Goal: Task Accomplishment & Management: Manage account settings

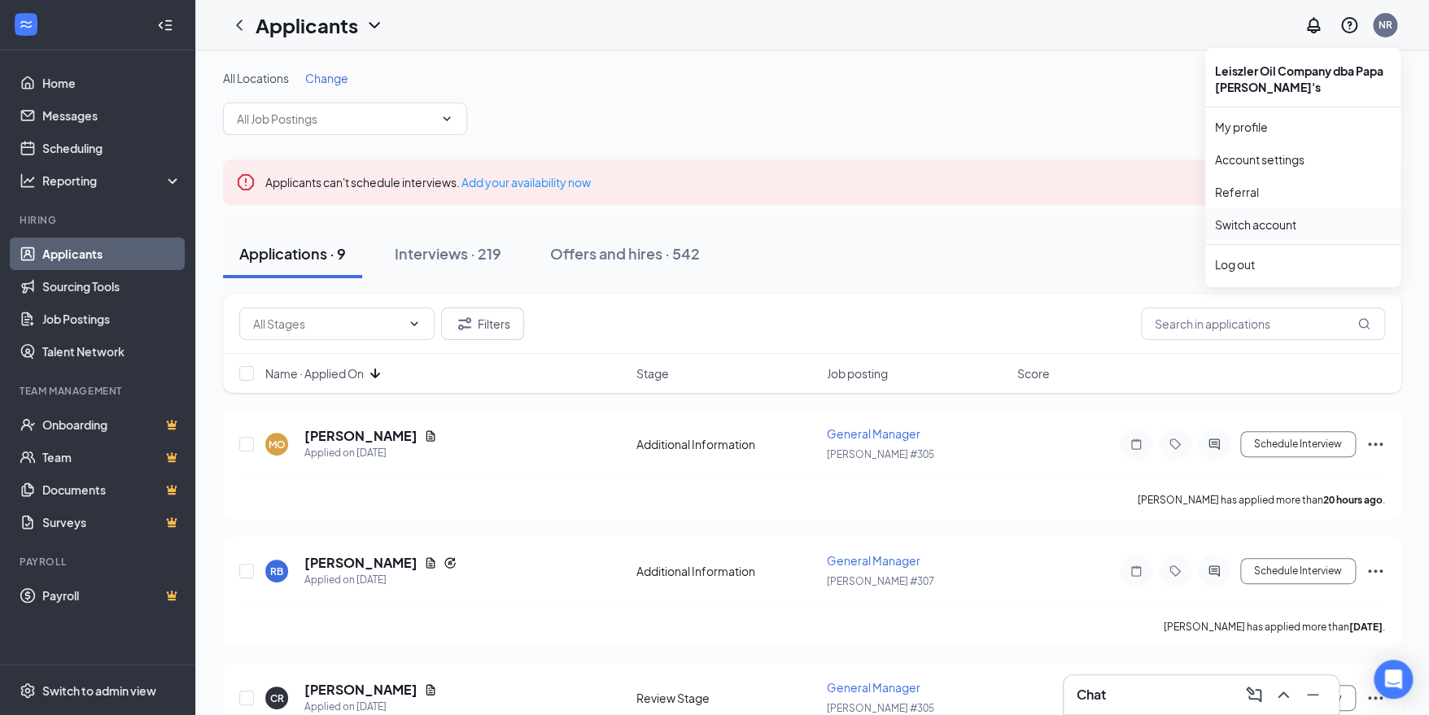
click at [1297, 226] on link "Switch account" at bounding box center [1255, 224] width 81 height 15
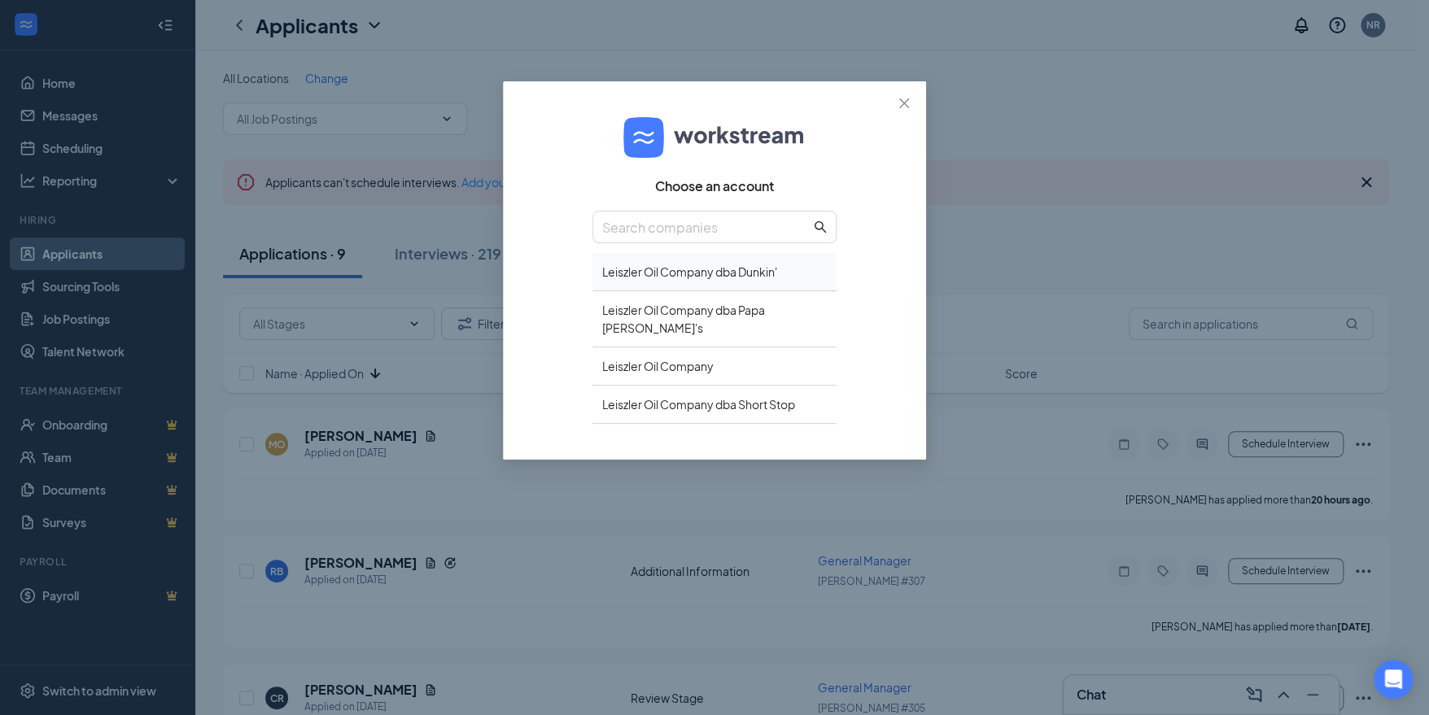
click at [719, 280] on div "Leiszler Oil Company dba Dunkin'" at bounding box center [715, 272] width 244 height 38
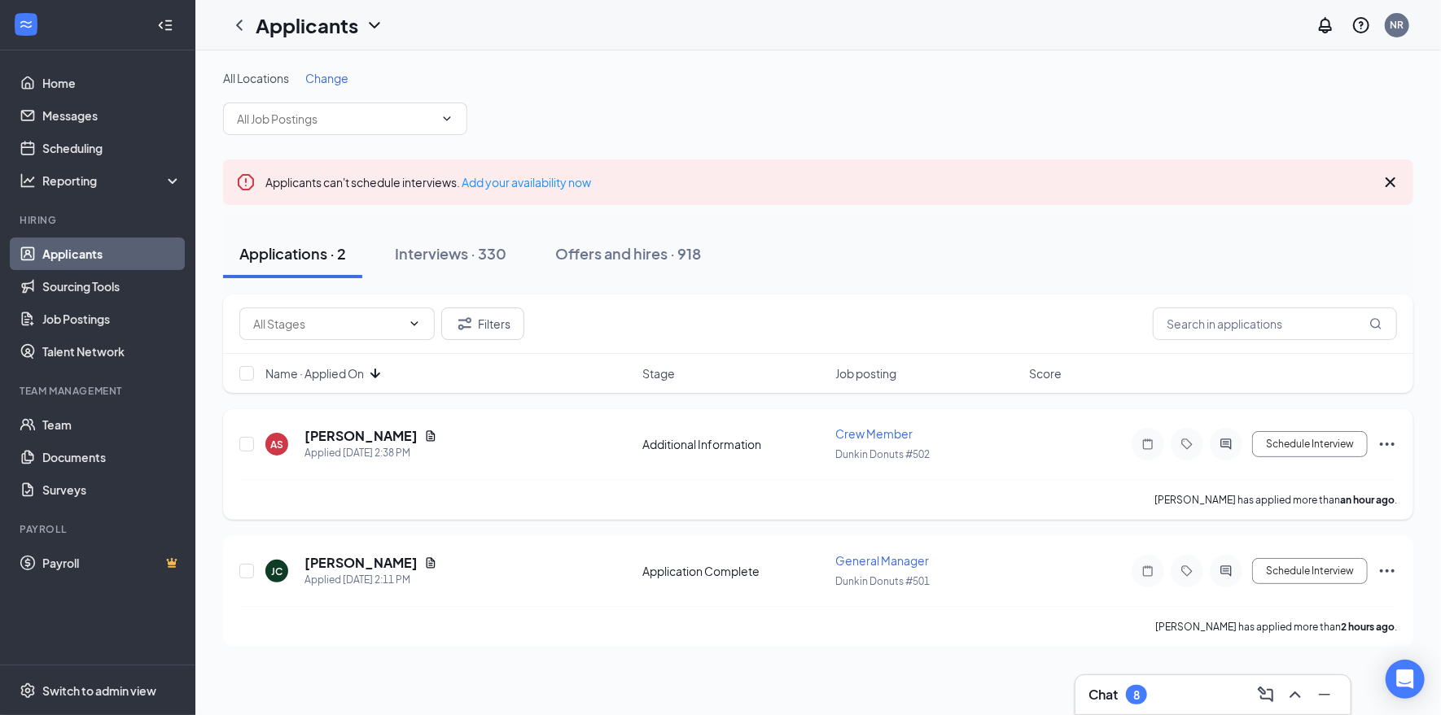
click at [391, 436] on div "[PERSON_NAME]" at bounding box center [370, 436] width 133 height 18
click at [375, 436] on h5 "[PERSON_NAME]" at bounding box center [360, 436] width 113 height 18
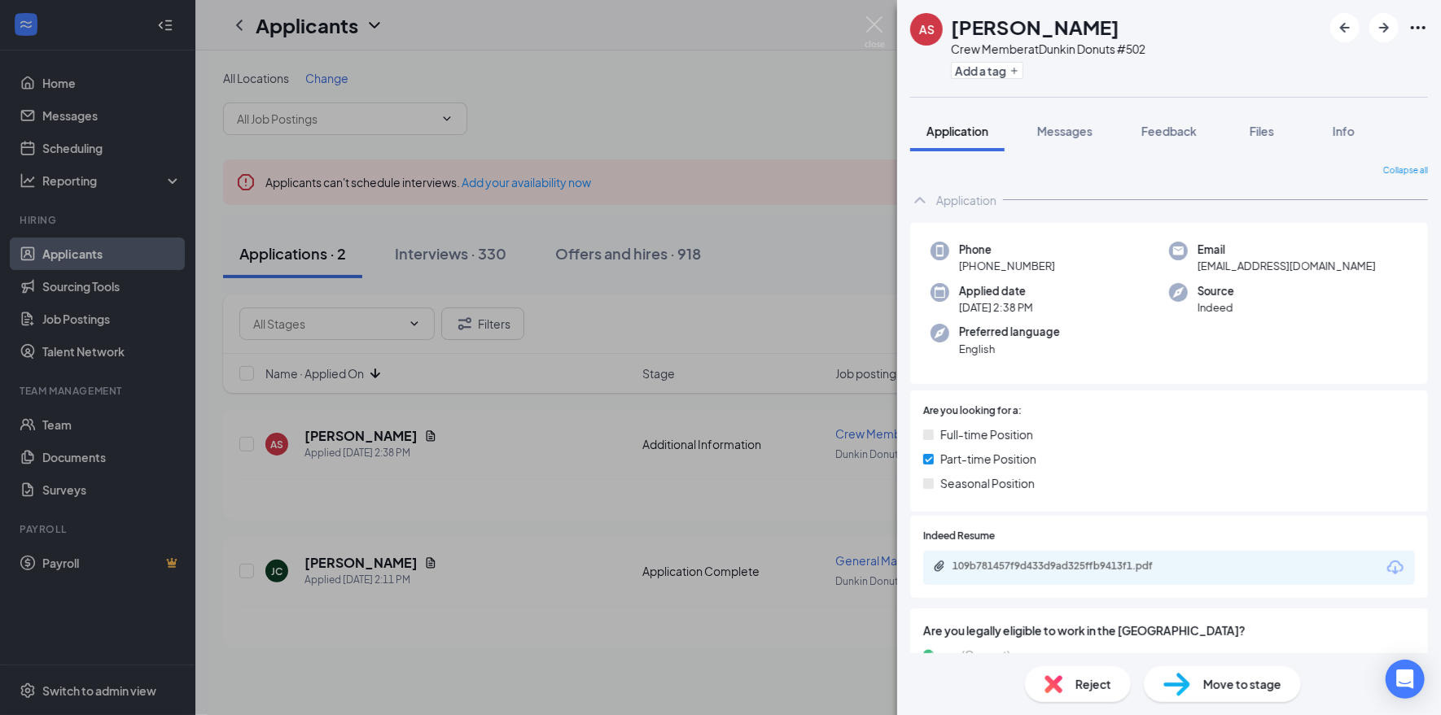
click at [1213, 691] on span "Move to stage" at bounding box center [1242, 685] width 78 height 18
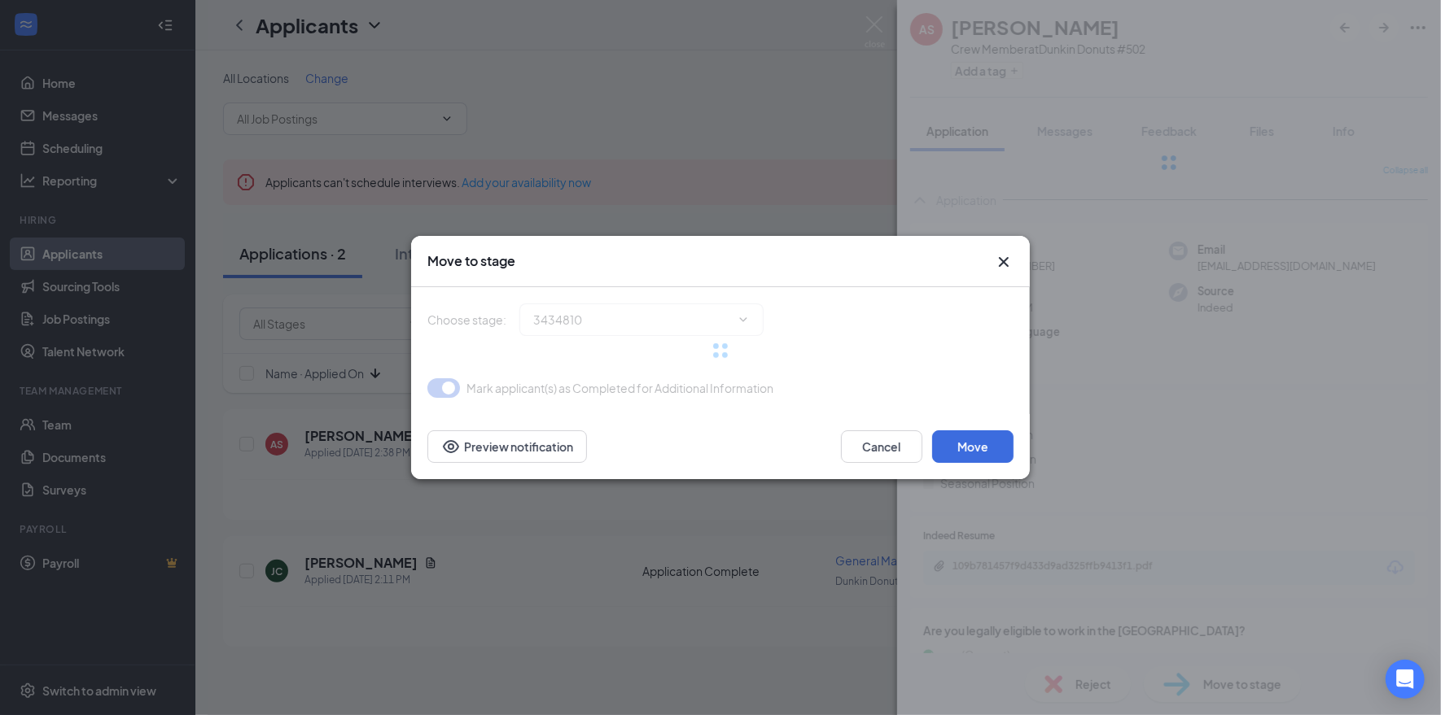
type input "On Site Interview (next stage)"
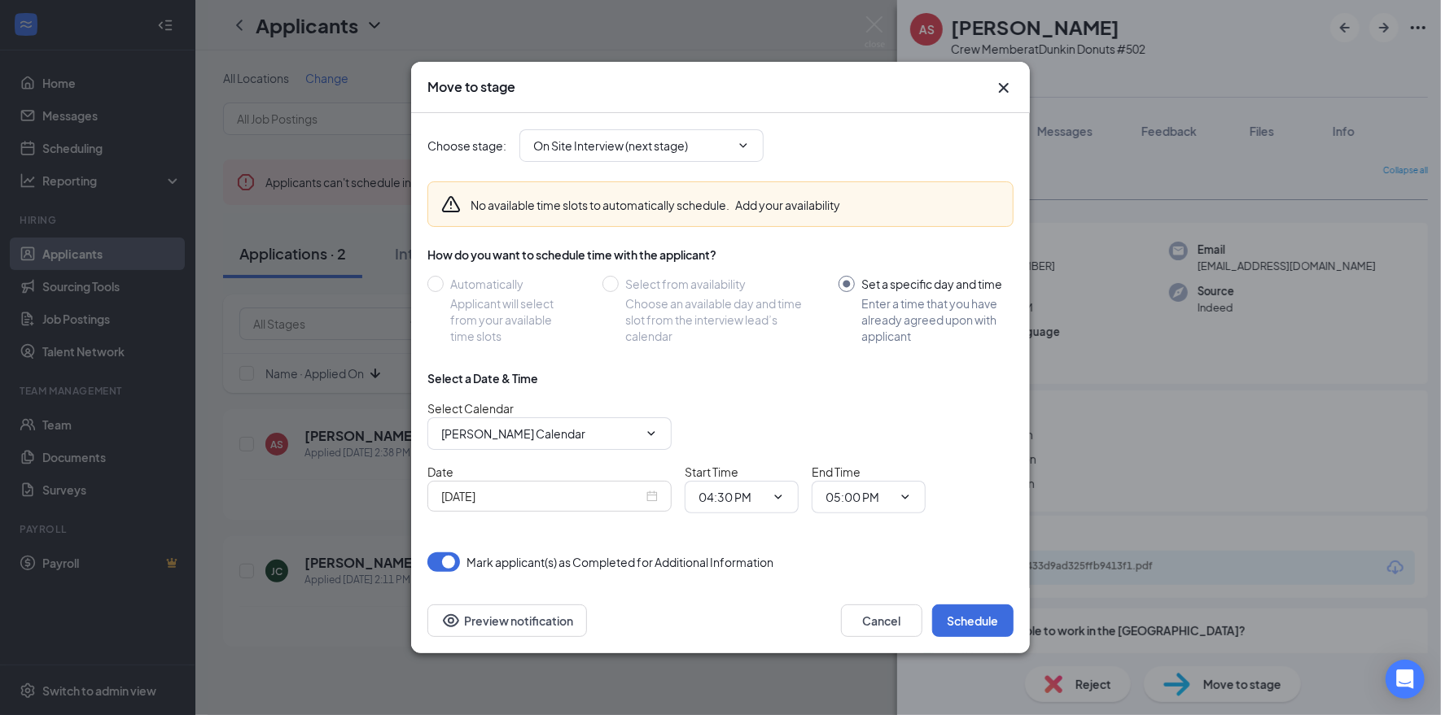
click at [1005, 99] on div "Move to stage" at bounding box center [720, 87] width 619 height 51
click at [1010, 92] on icon "Cross" at bounding box center [1004, 88] width 20 height 20
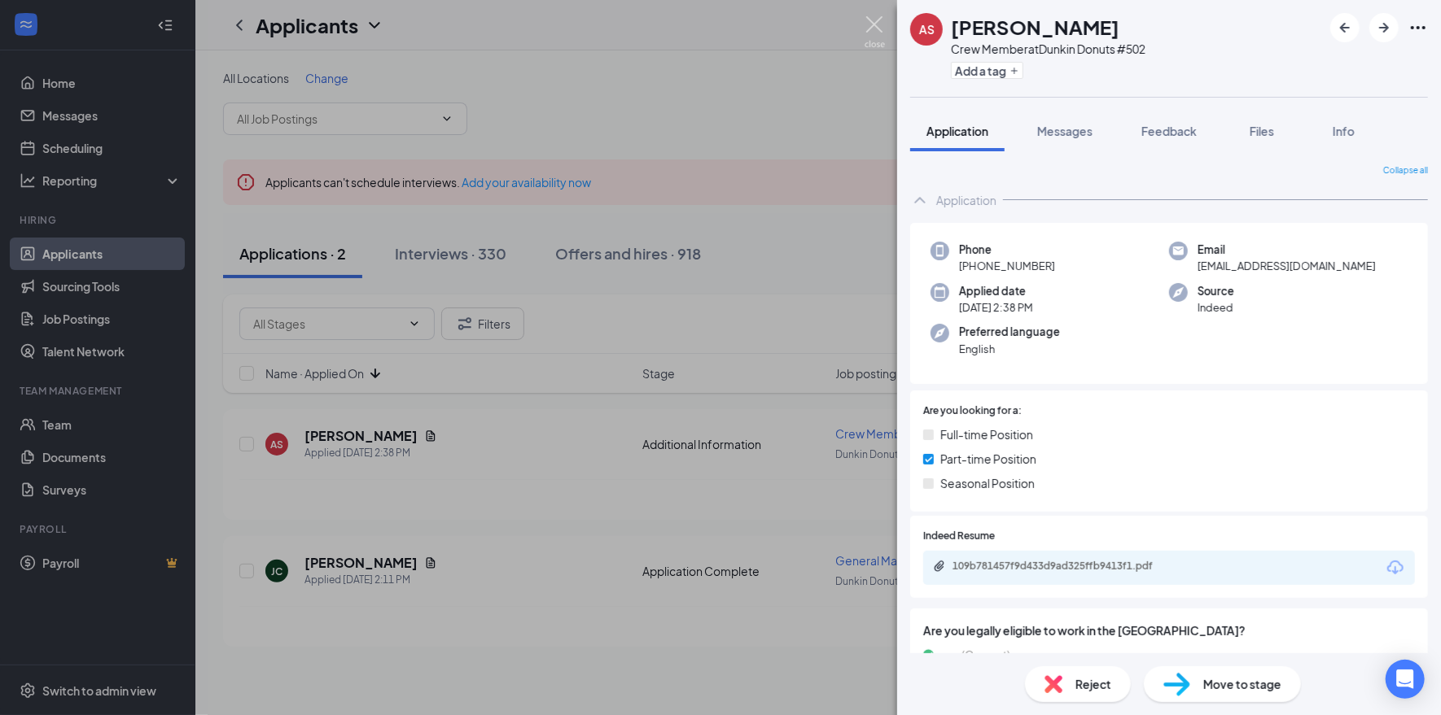
click at [868, 31] on img at bounding box center [874, 32] width 20 height 32
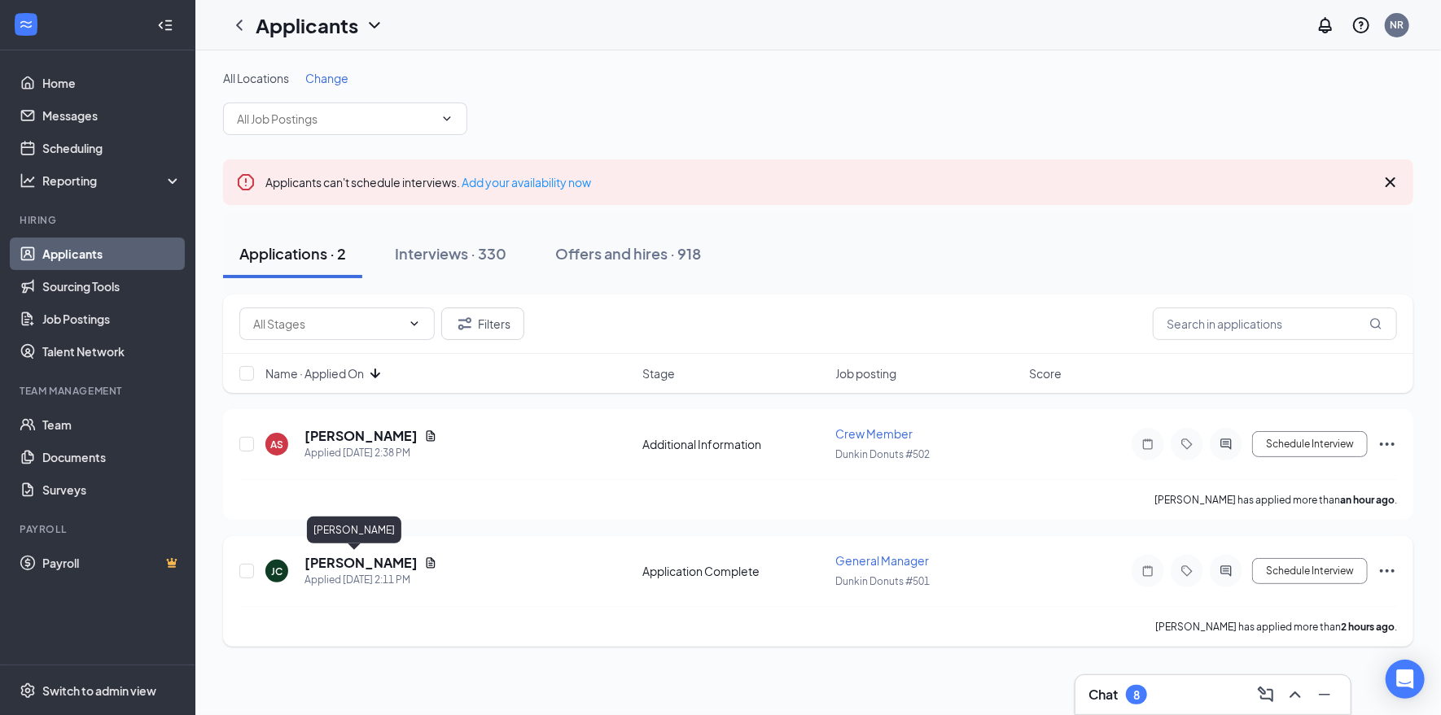
click at [346, 568] on h5 "[PERSON_NAME]" at bounding box center [360, 563] width 113 height 18
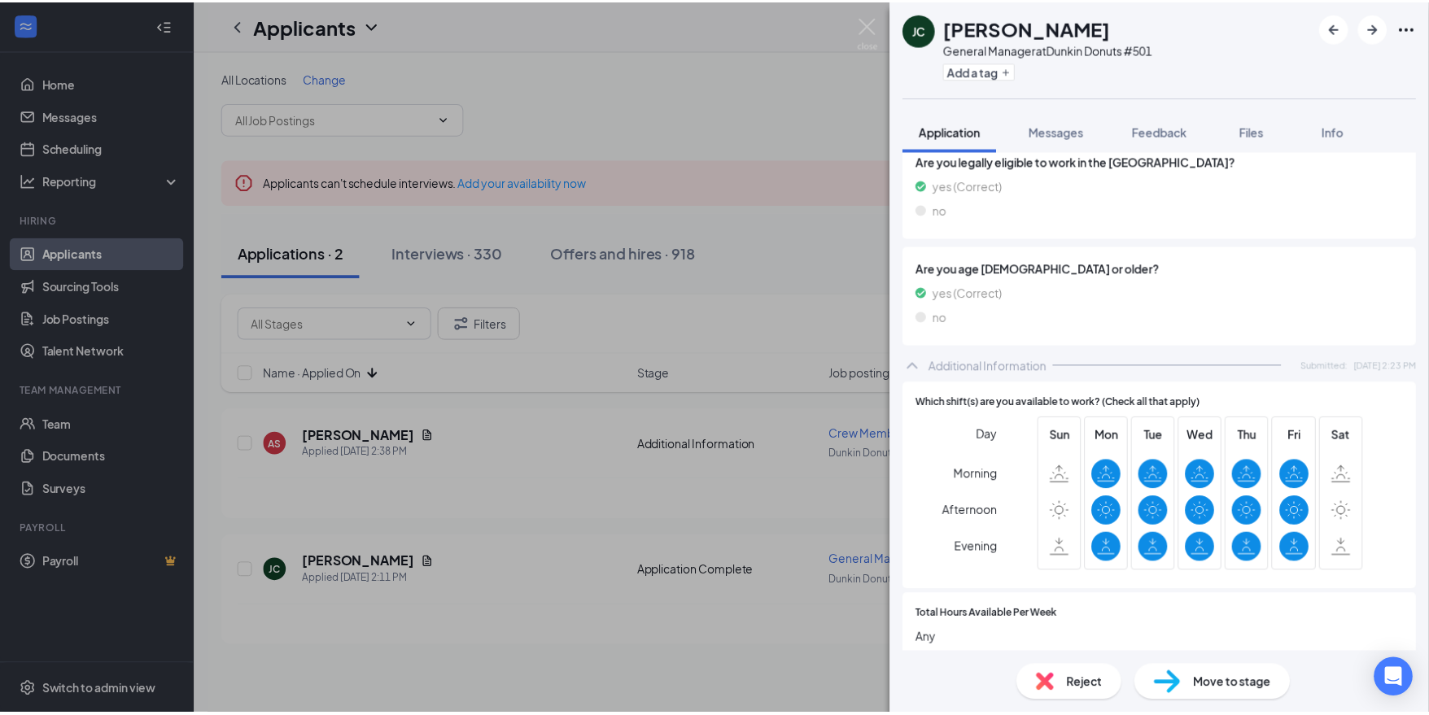
scroll to position [244, 0]
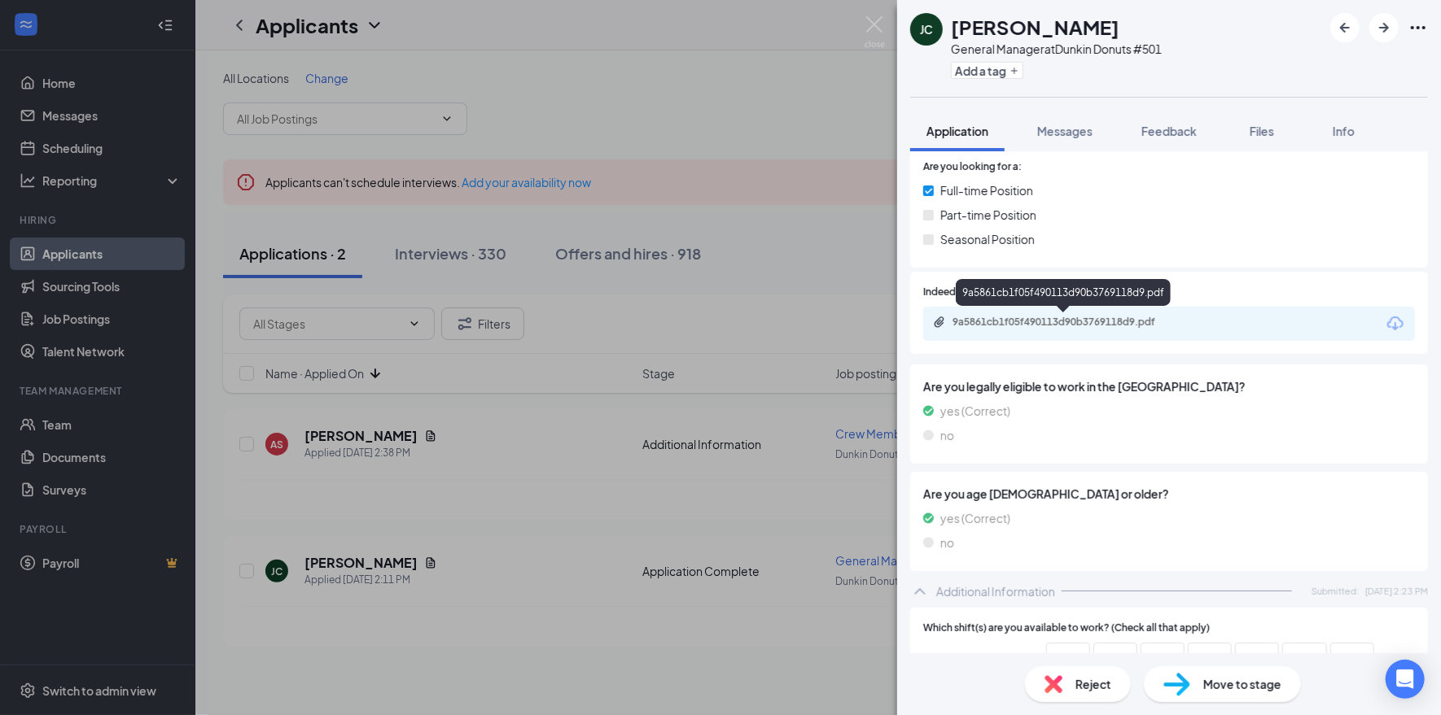
click at [1119, 321] on div "9a5861cb1f05f490113d90b3769118d9.pdf" at bounding box center [1066, 322] width 228 height 13
click at [1237, 703] on div "Reject Move to stage" at bounding box center [1169, 685] width 544 height 62
click at [1227, 682] on span "Move to stage" at bounding box center [1242, 685] width 78 height 18
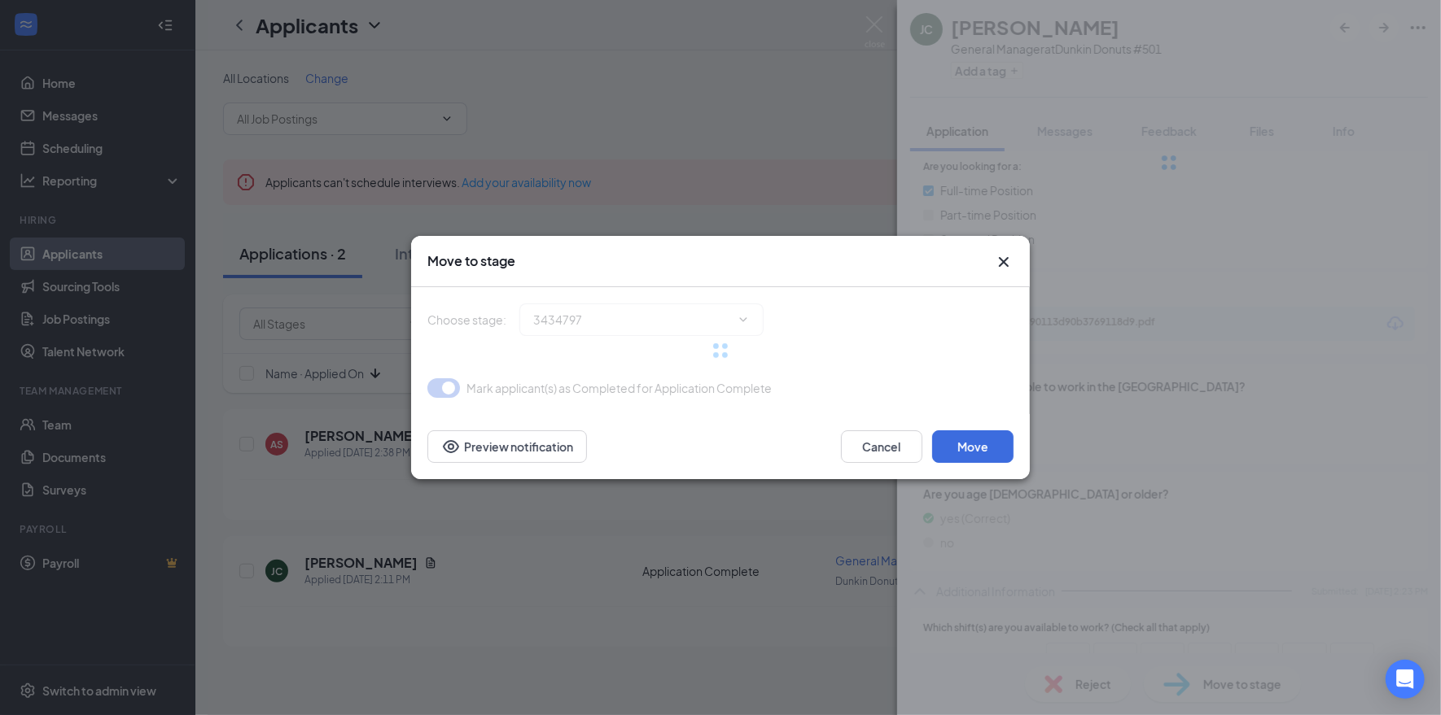
type input "Onsite Interview (next stage)"
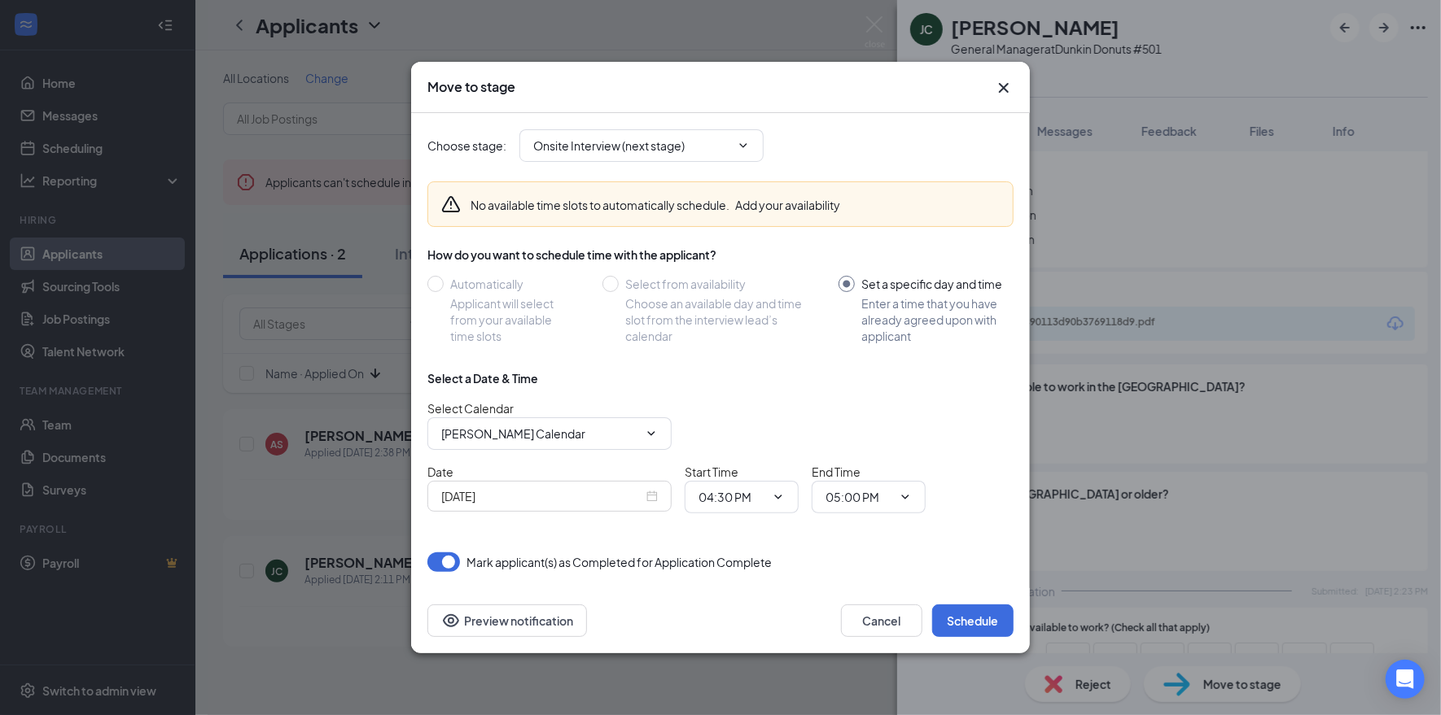
click at [1004, 79] on icon "Cross" at bounding box center [1004, 88] width 20 height 20
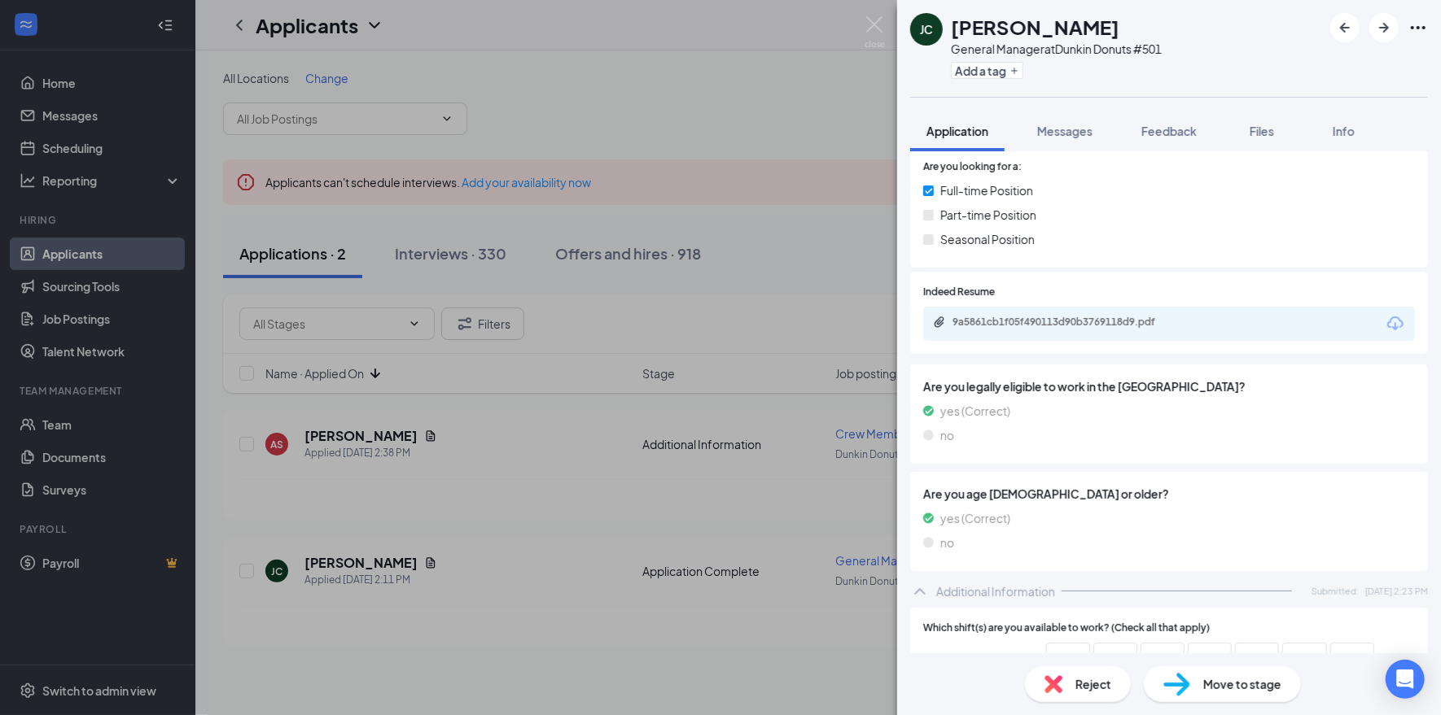
click at [881, 24] on img at bounding box center [874, 32] width 20 height 32
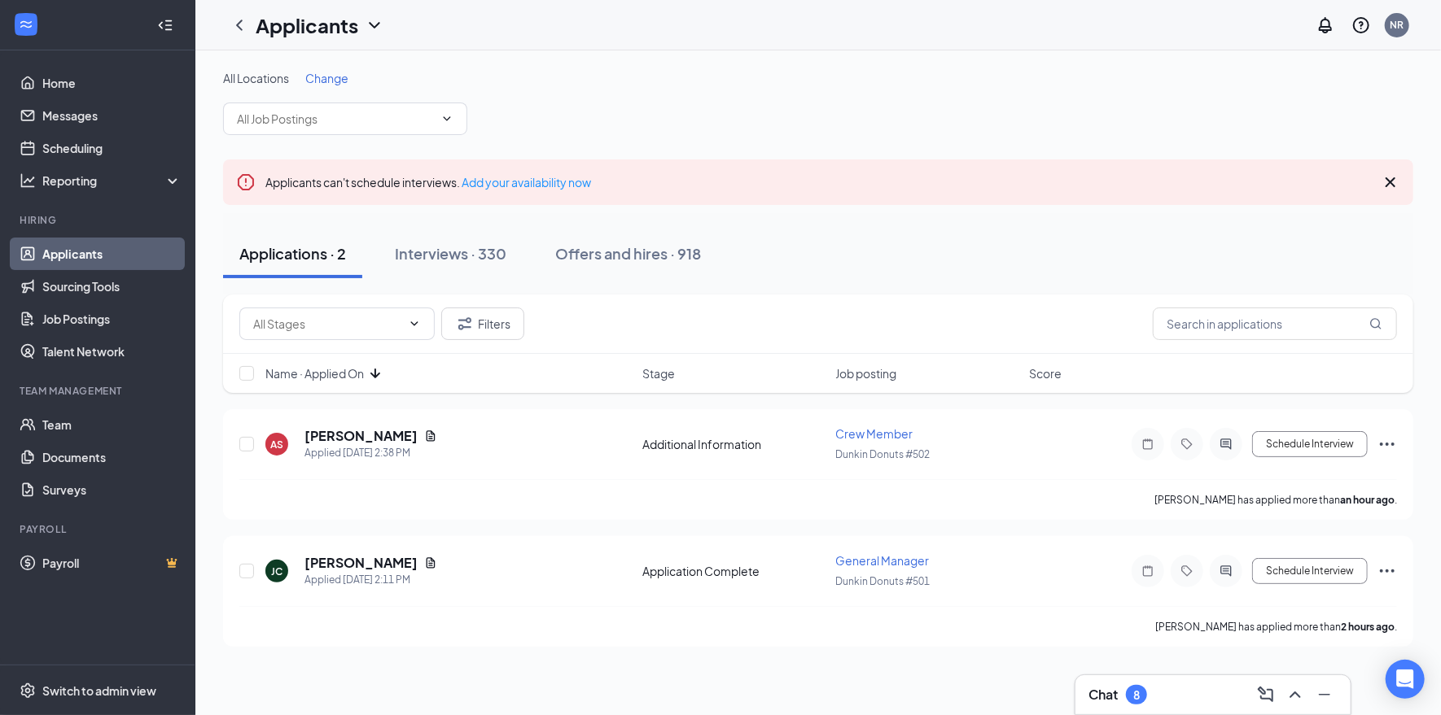
click at [327, 74] on span "Change" at bounding box center [326, 78] width 43 height 15
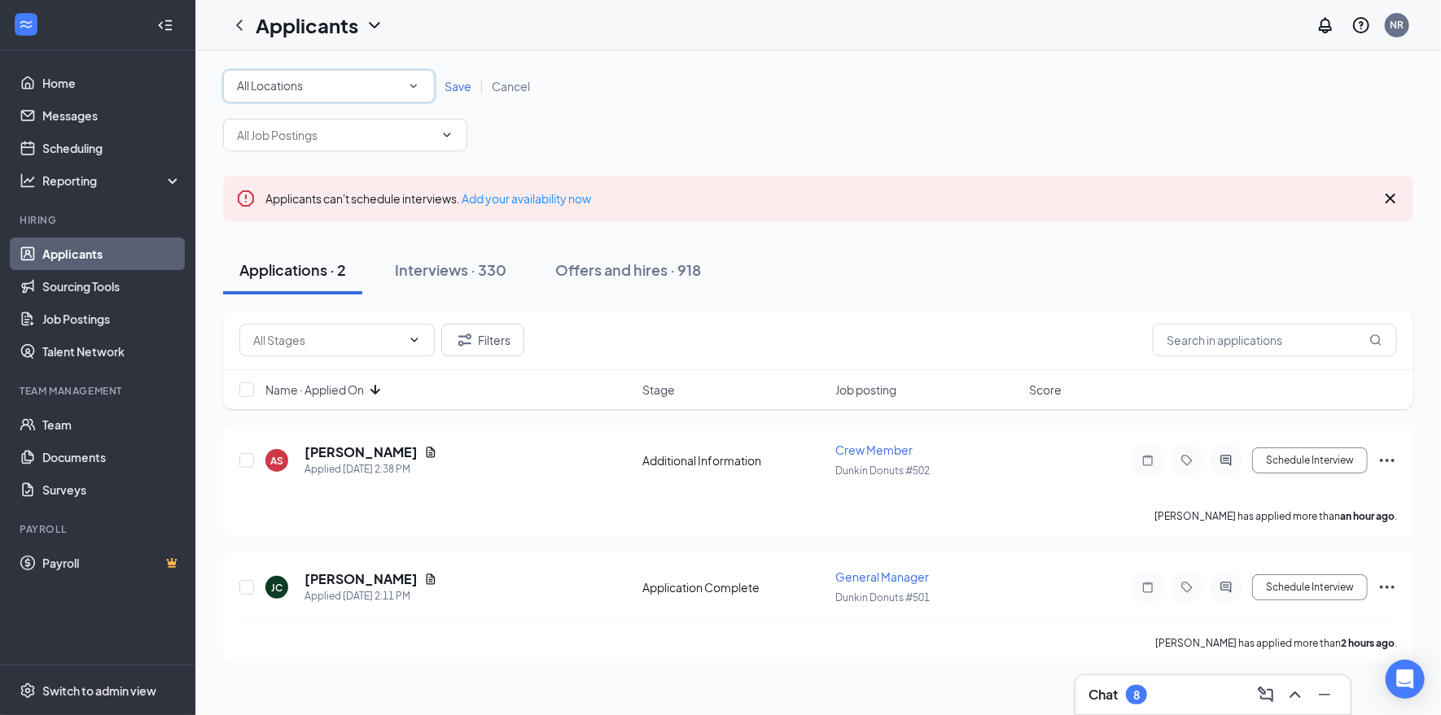
click at [396, 78] on div "All Locations" at bounding box center [329, 87] width 184 height 20
click at [342, 167] on span "Dunkin Donuts #501" at bounding box center [288, 169] width 107 height 15
click at [465, 81] on span "Save" at bounding box center [457, 86] width 27 height 15
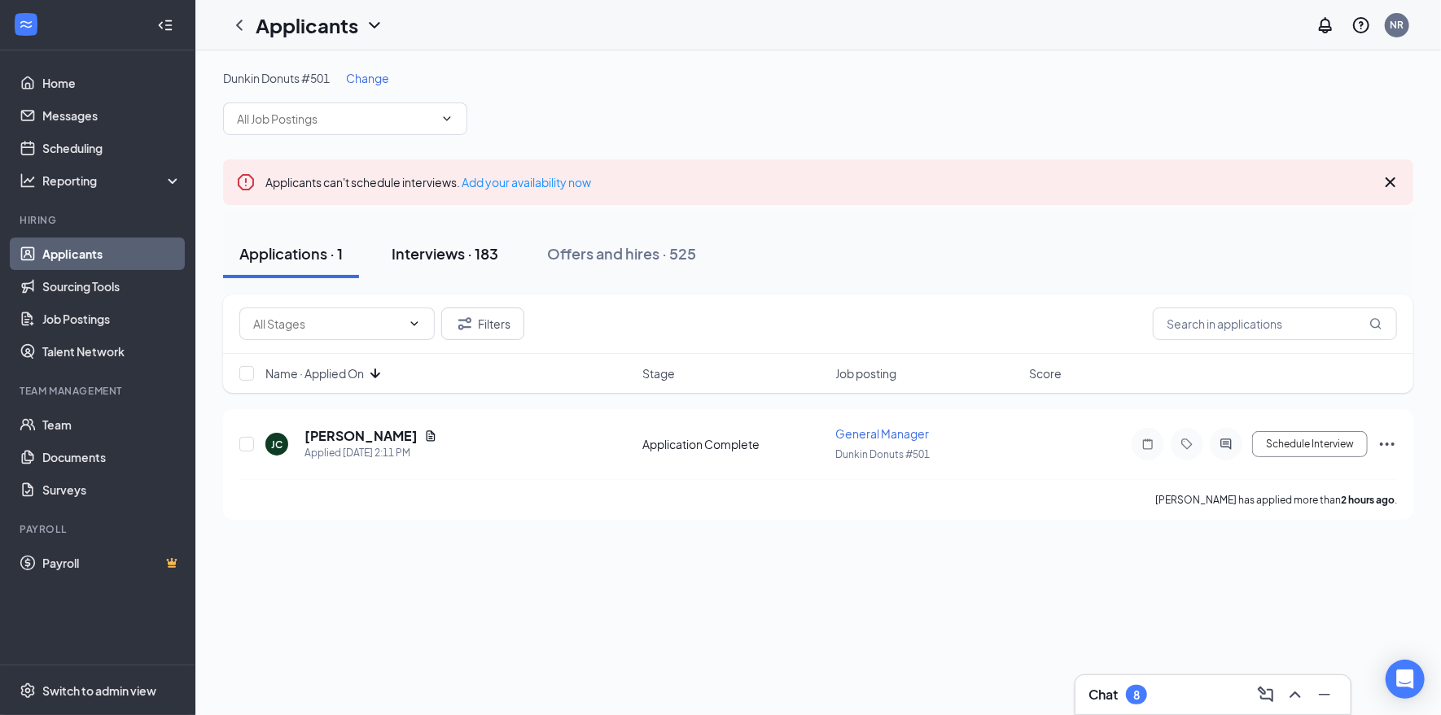
click at [465, 254] on div "Interviews · 183" at bounding box center [444, 253] width 107 height 20
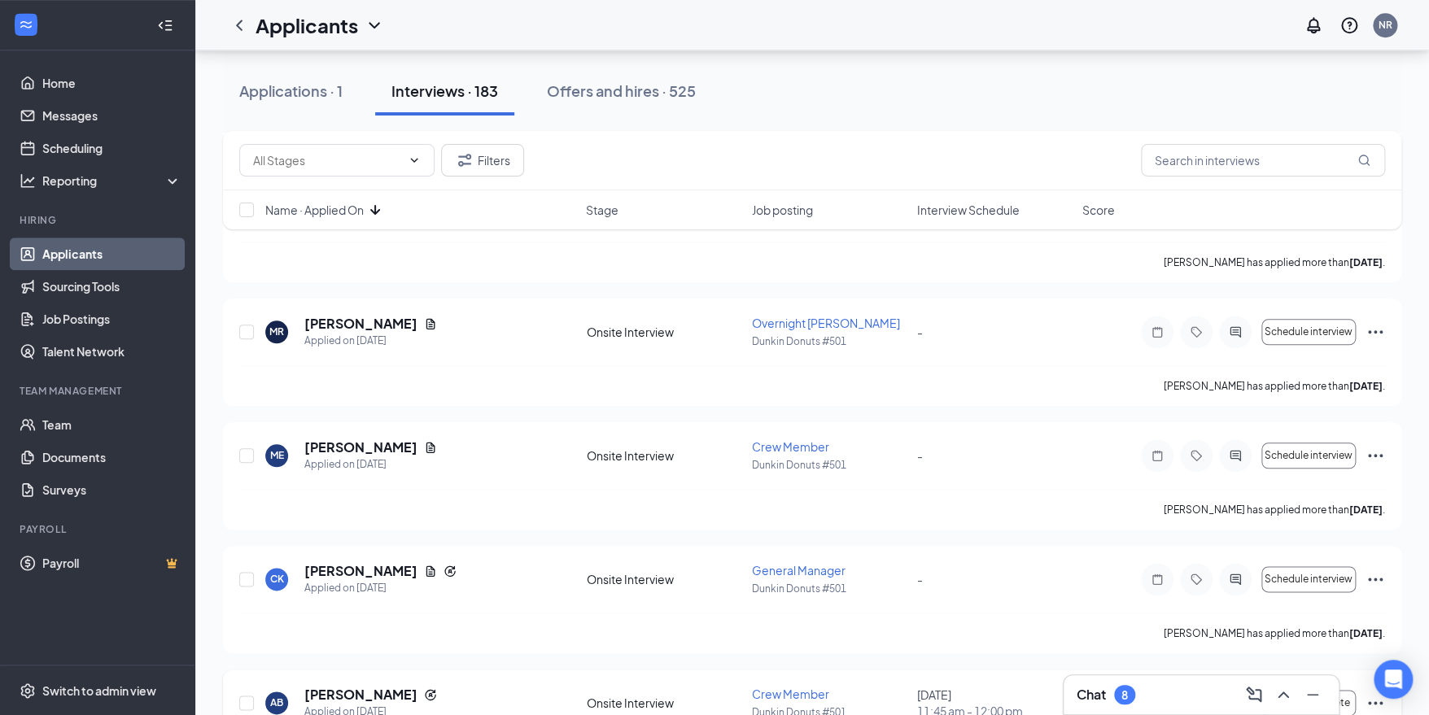
scroll to position [7407, 0]
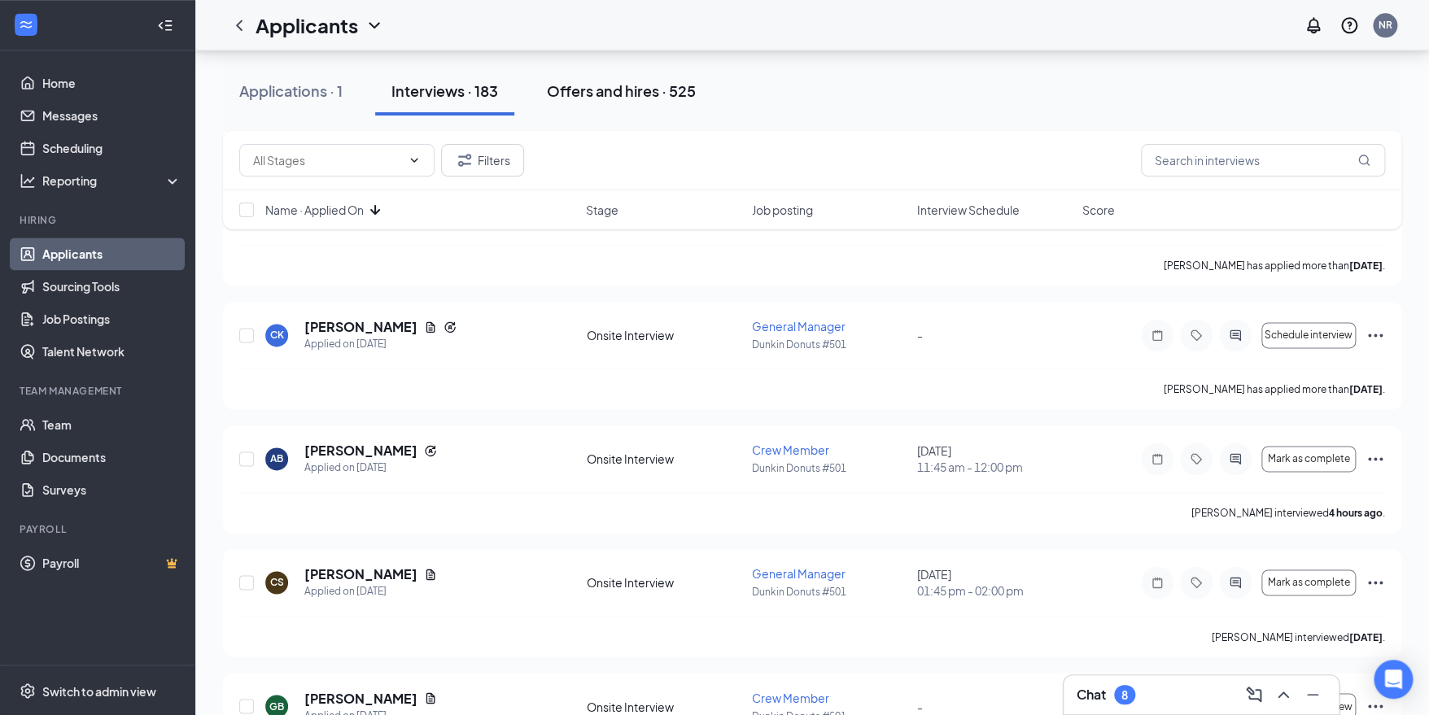
drag, startPoint x: 632, startPoint y: 95, endPoint x: 638, endPoint y: 108, distance: 14.2
click at [633, 95] on div "Offers and hires · 525" at bounding box center [621, 91] width 149 height 20
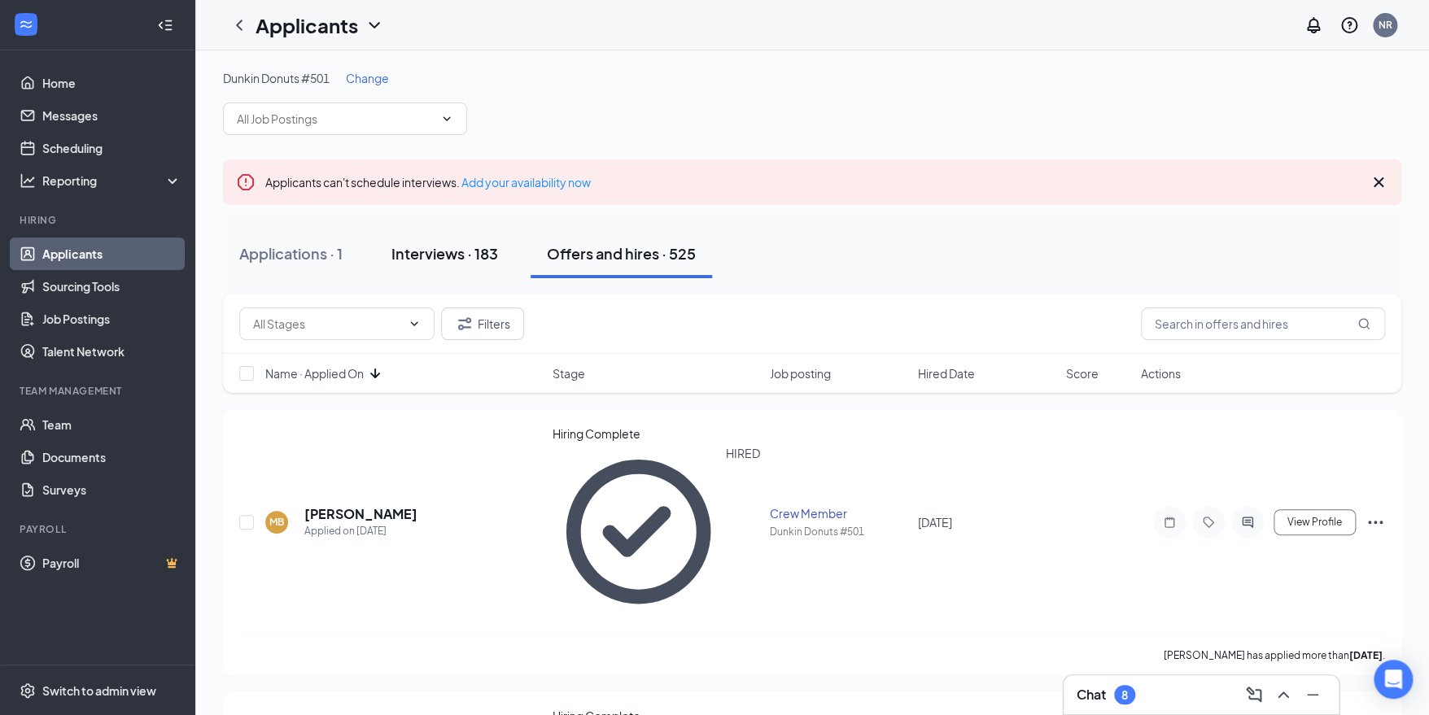
click at [452, 248] on div "Interviews · 183" at bounding box center [444, 253] width 107 height 20
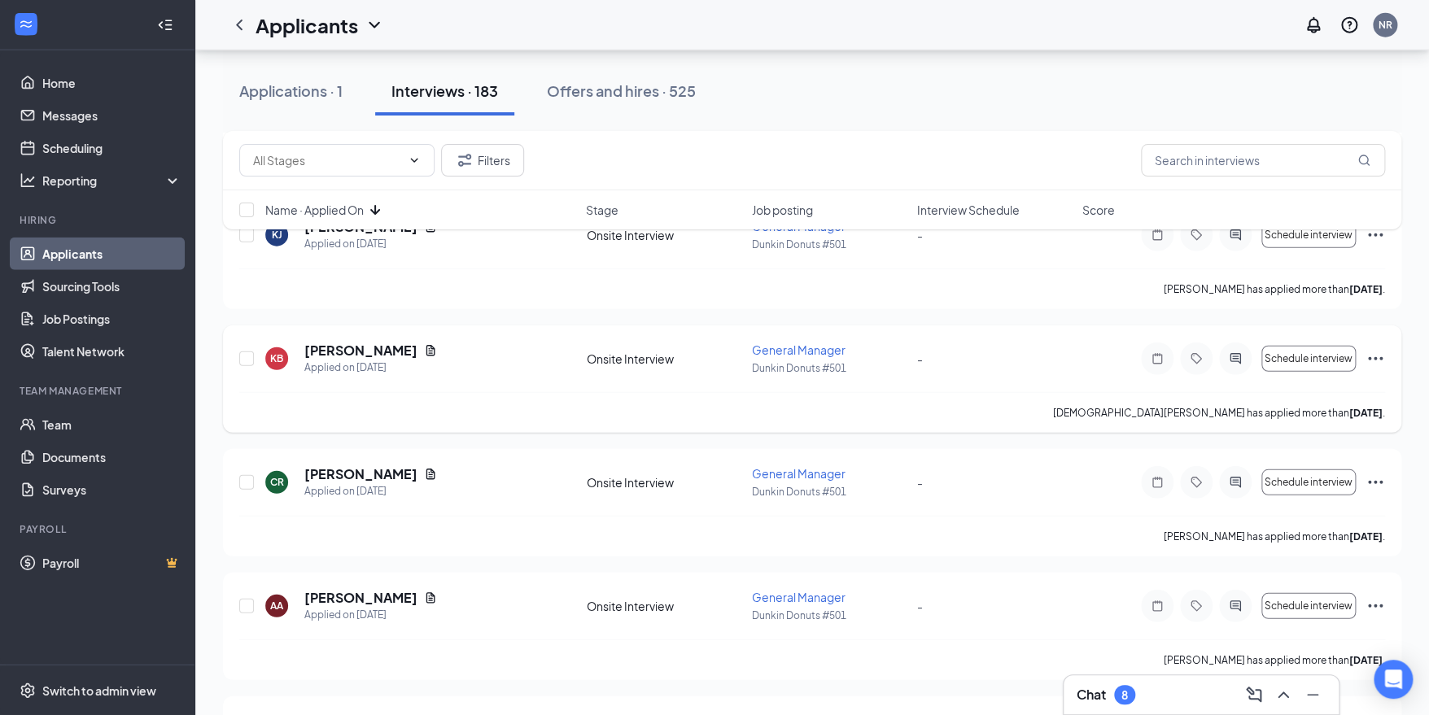
scroll to position [2072, 0]
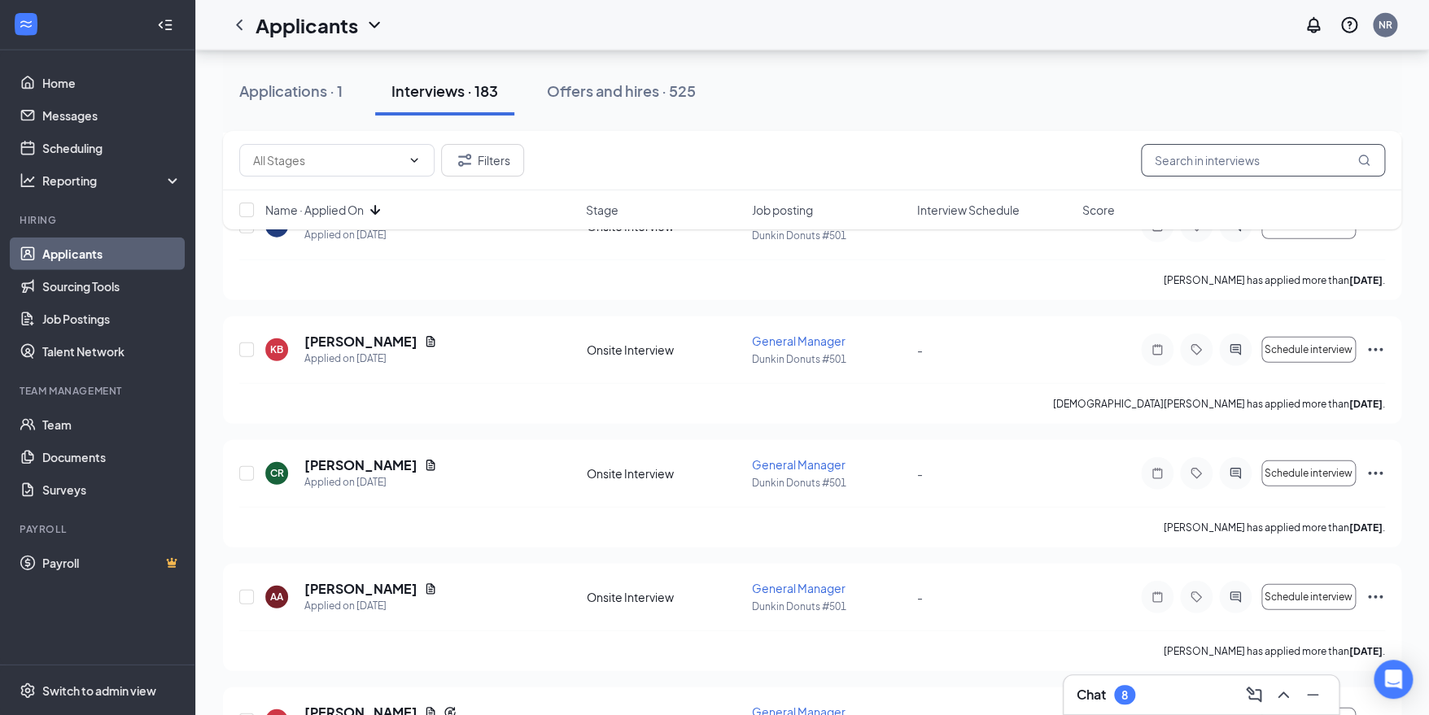
click at [1252, 160] on input "text" at bounding box center [1263, 160] width 244 height 33
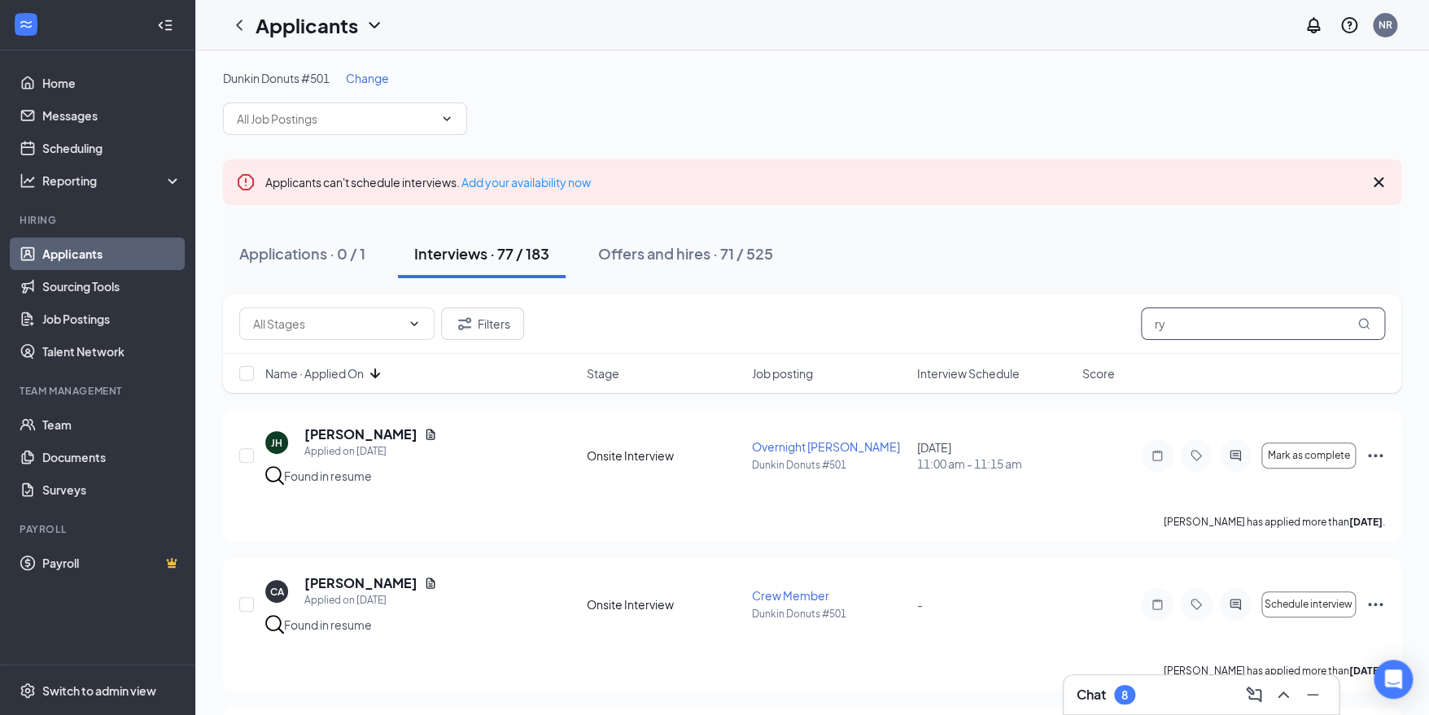
click at [1175, 326] on input "ry" at bounding box center [1263, 324] width 244 height 33
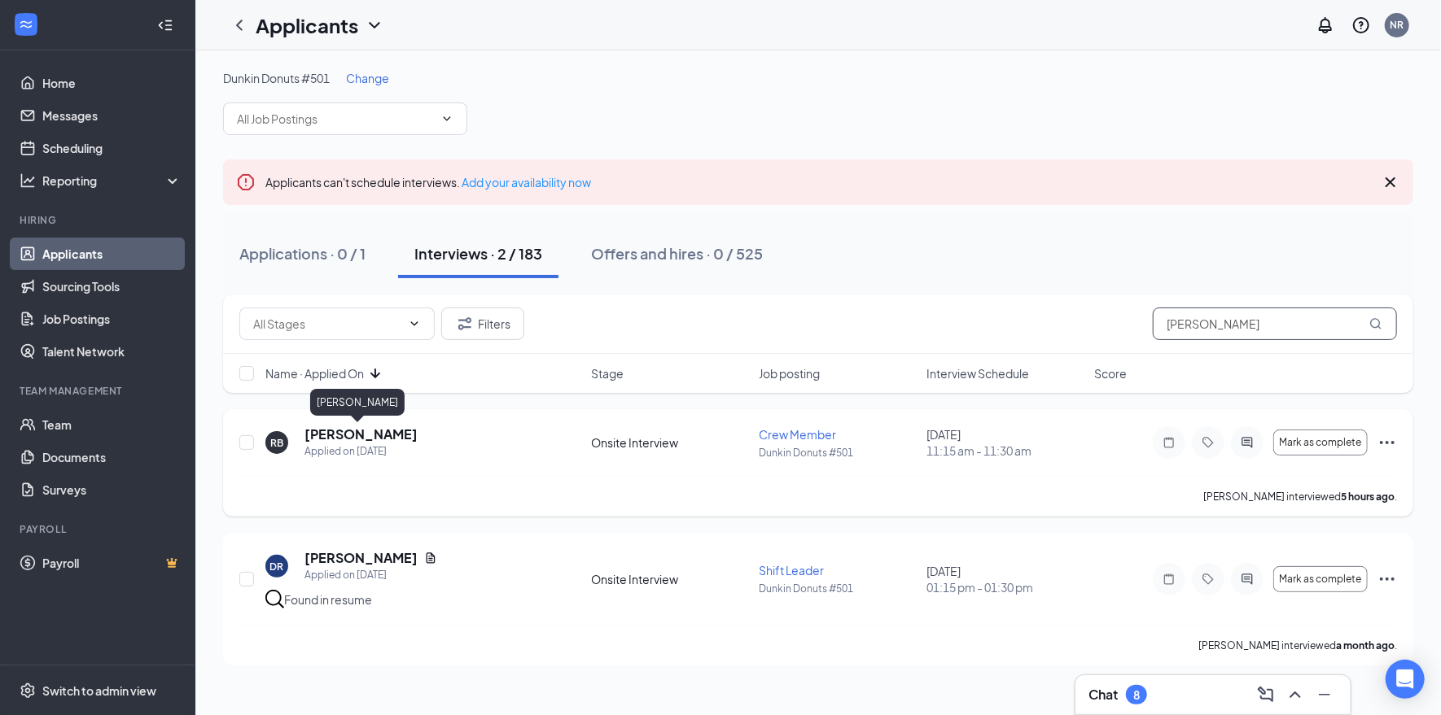
type input "[PERSON_NAME]"
click at [371, 437] on h5 "[PERSON_NAME]" at bounding box center [360, 435] width 113 height 18
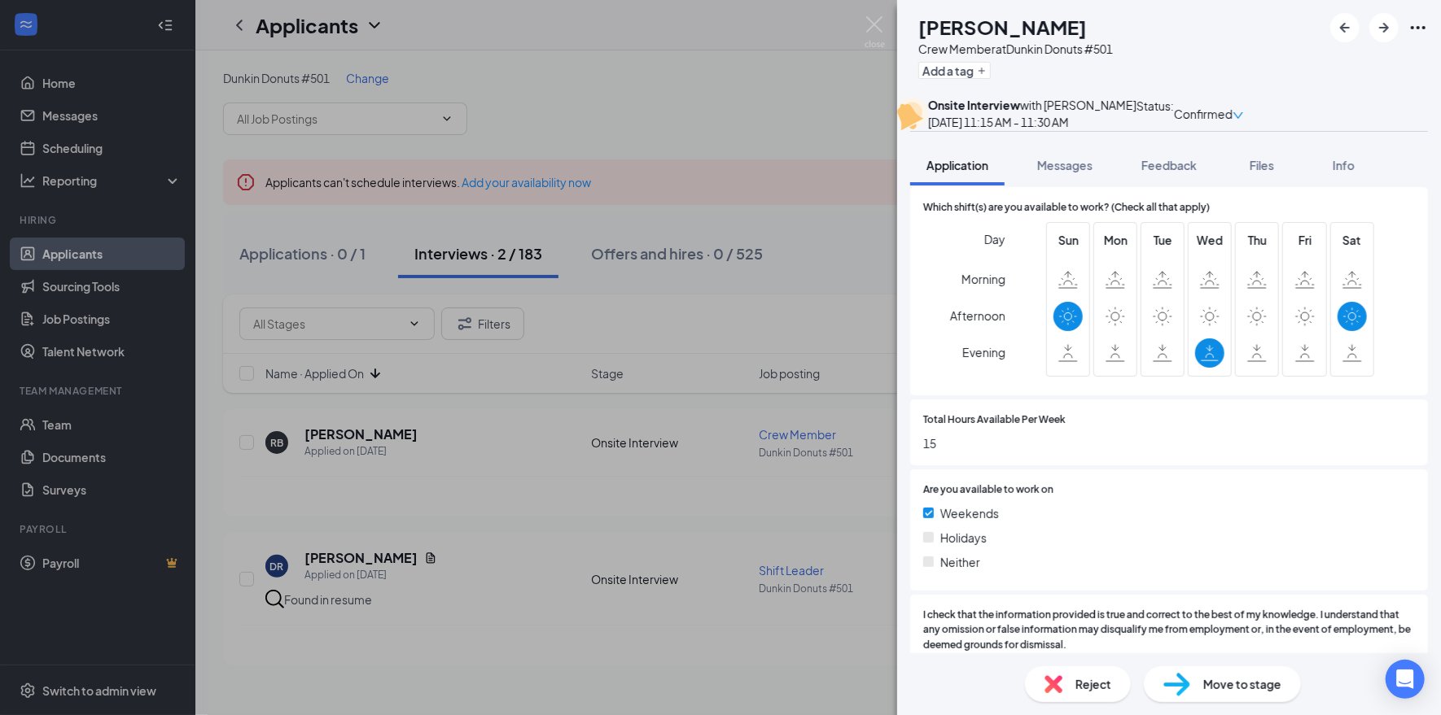
scroll to position [692, 0]
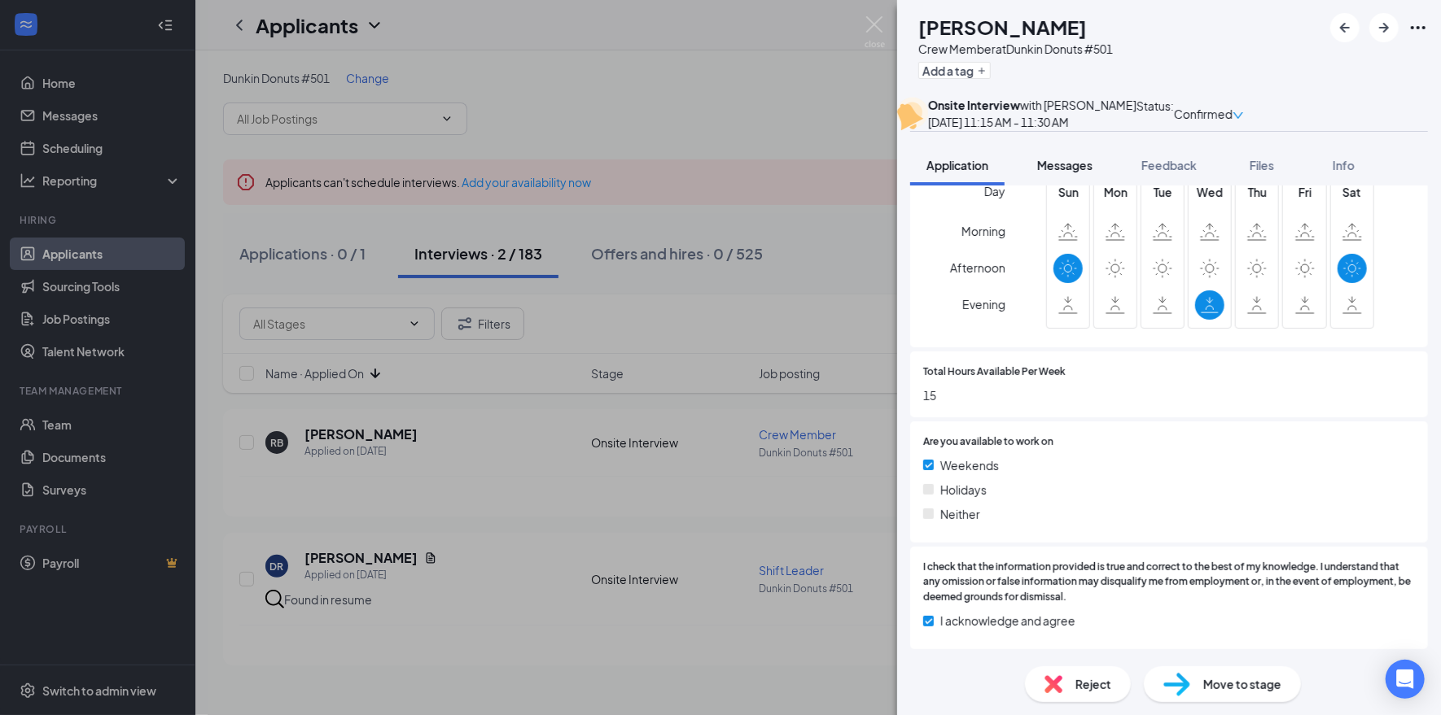
click at [1079, 173] on span "Messages" at bounding box center [1064, 165] width 55 height 15
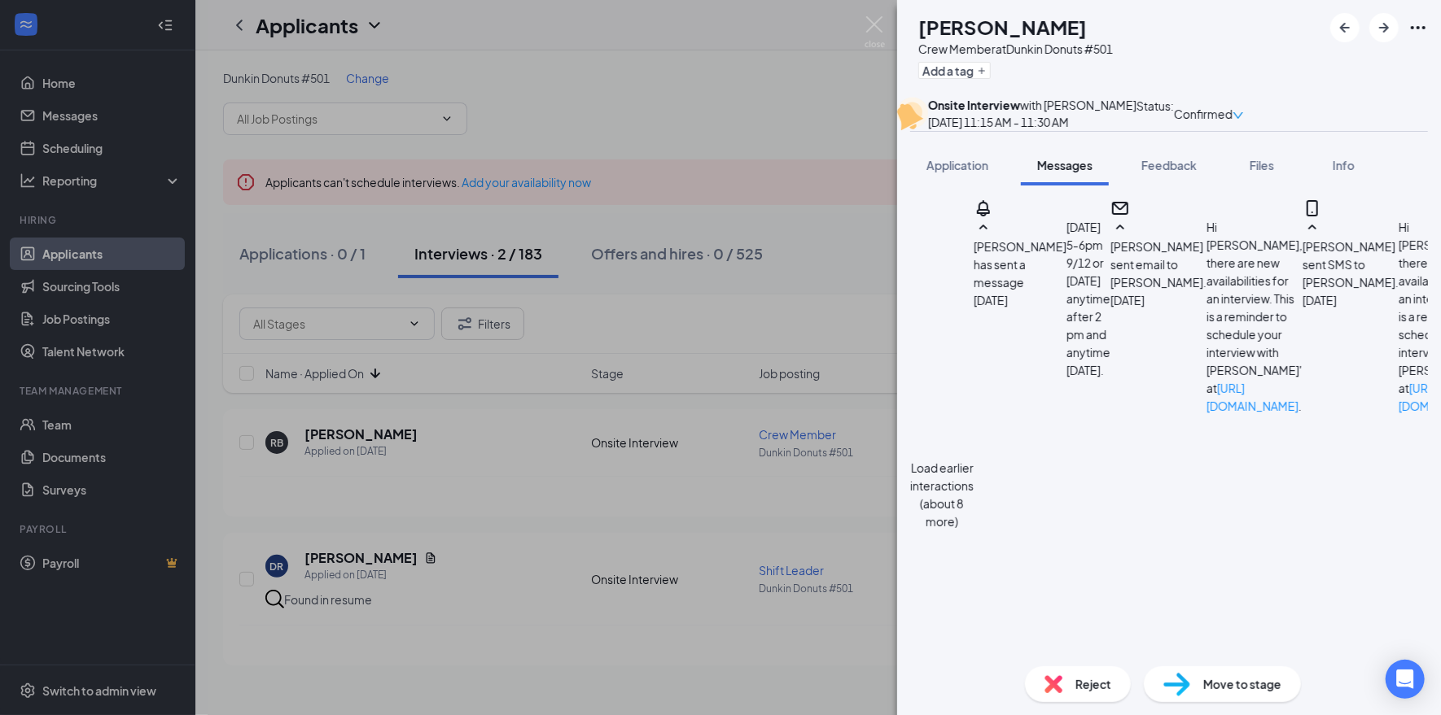
scroll to position [406, 0]
drag, startPoint x: 1074, startPoint y: 347, endPoint x: 1085, endPoint y: 351, distance: 12.1
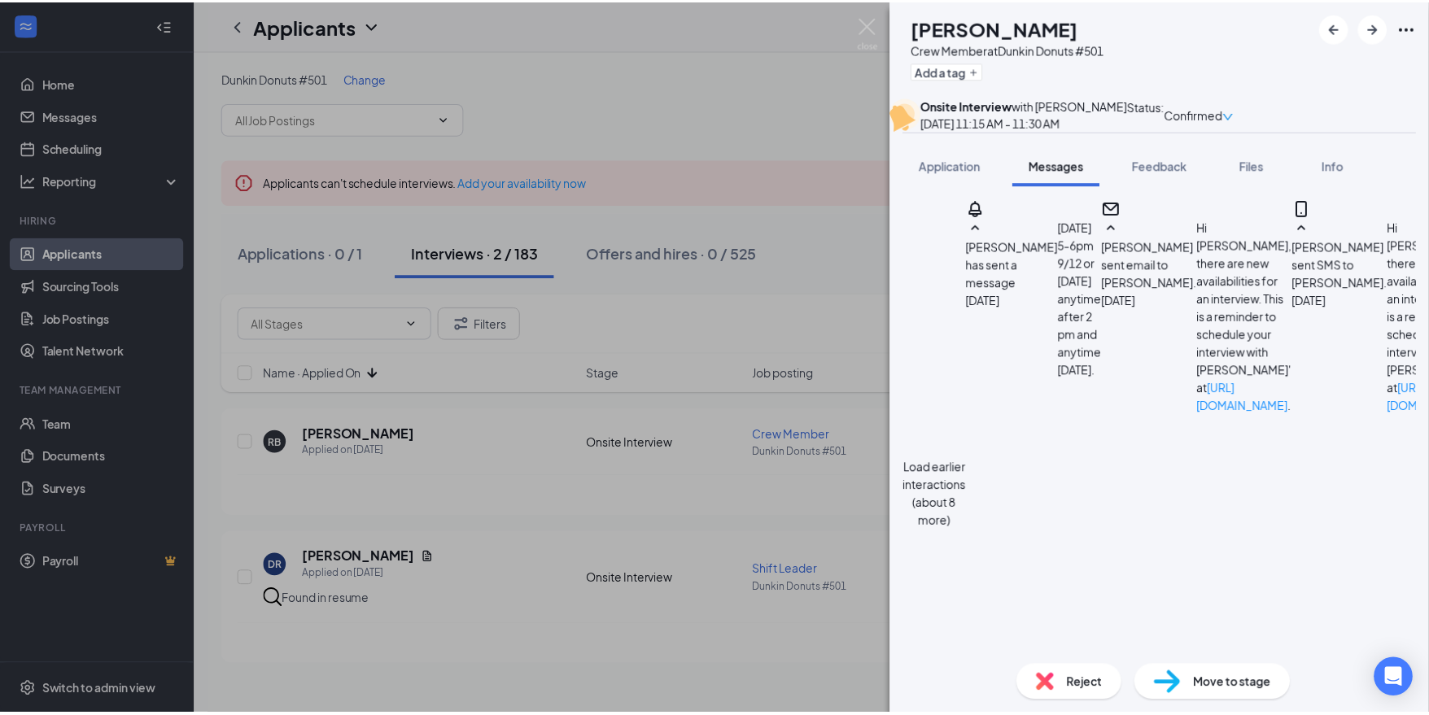
scroll to position [1732, 0]
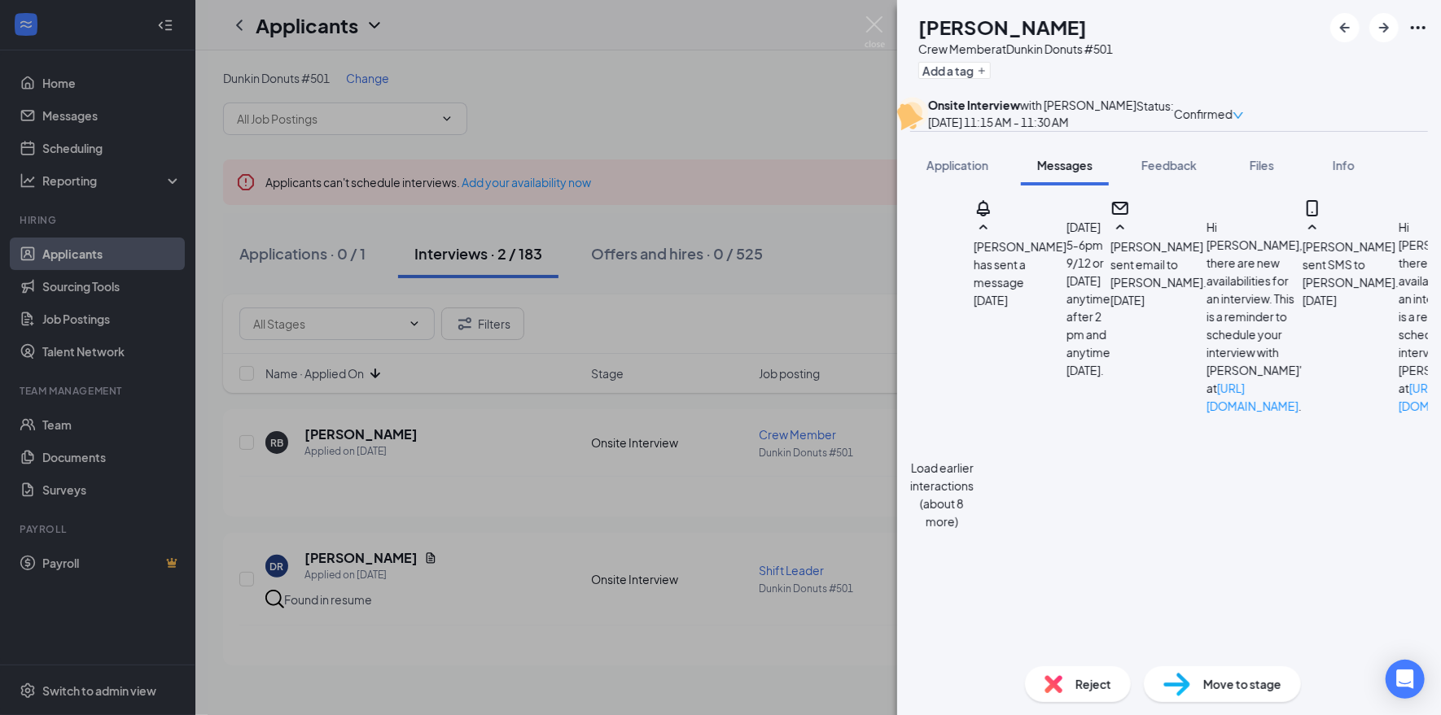
click at [875, 37] on img at bounding box center [874, 32] width 20 height 32
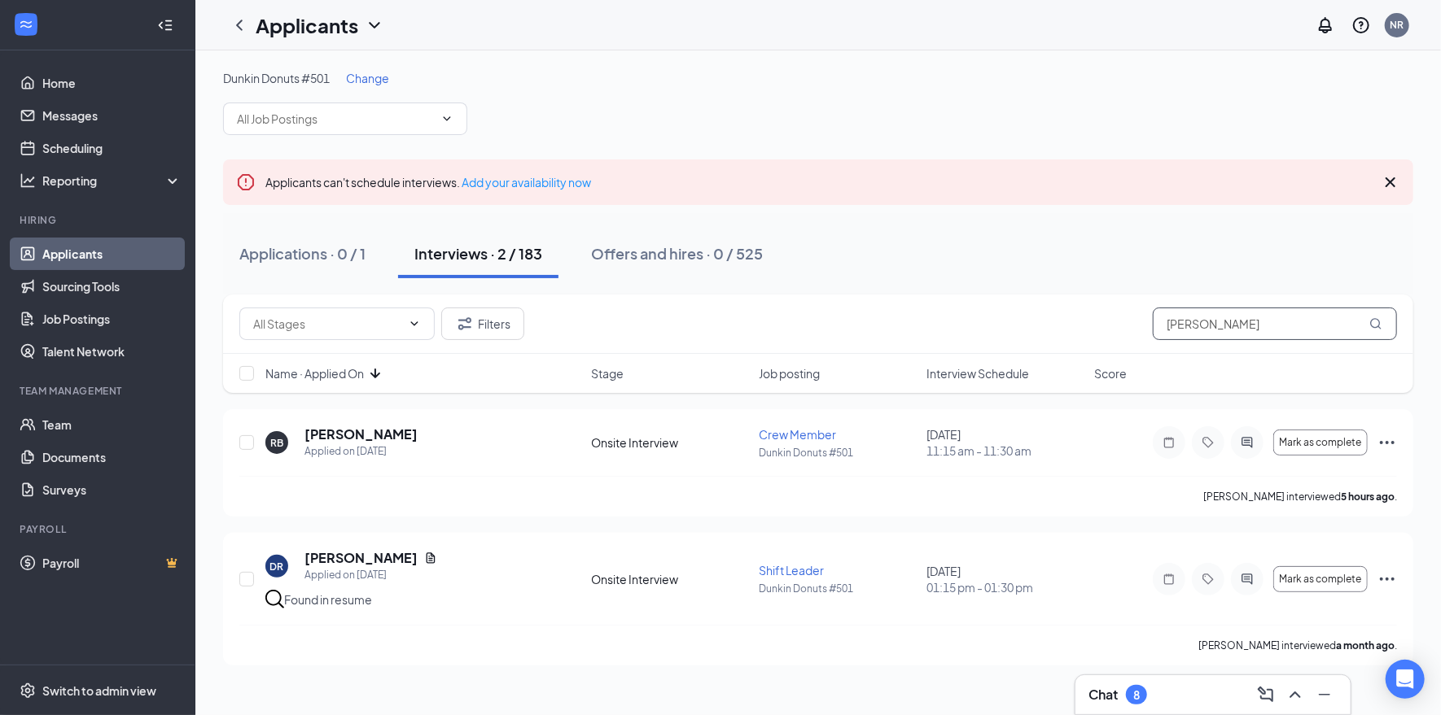
click at [1222, 317] on input "[PERSON_NAME]" at bounding box center [1274, 324] width 244 height 33
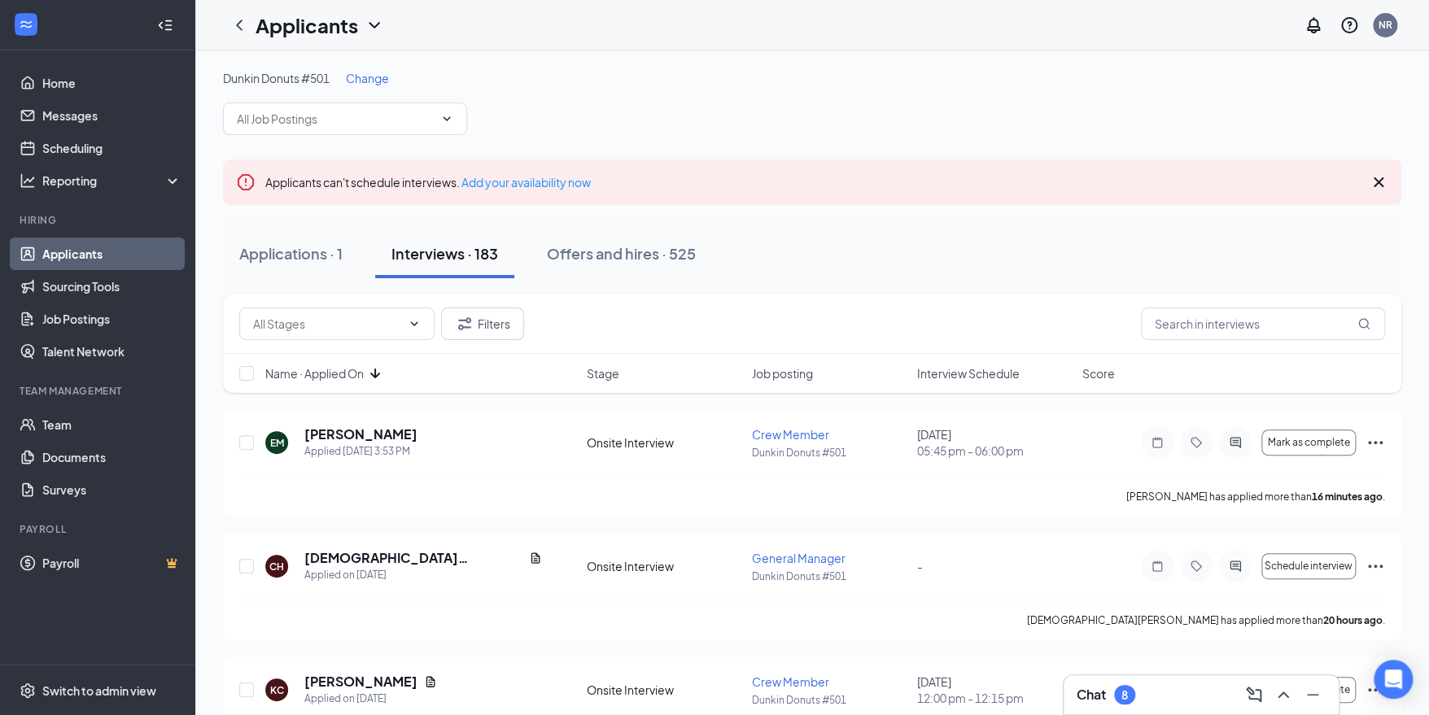
click at [1176, 702] on div "Chat 8" at bounding box center [1201, 695] width 249 height 26
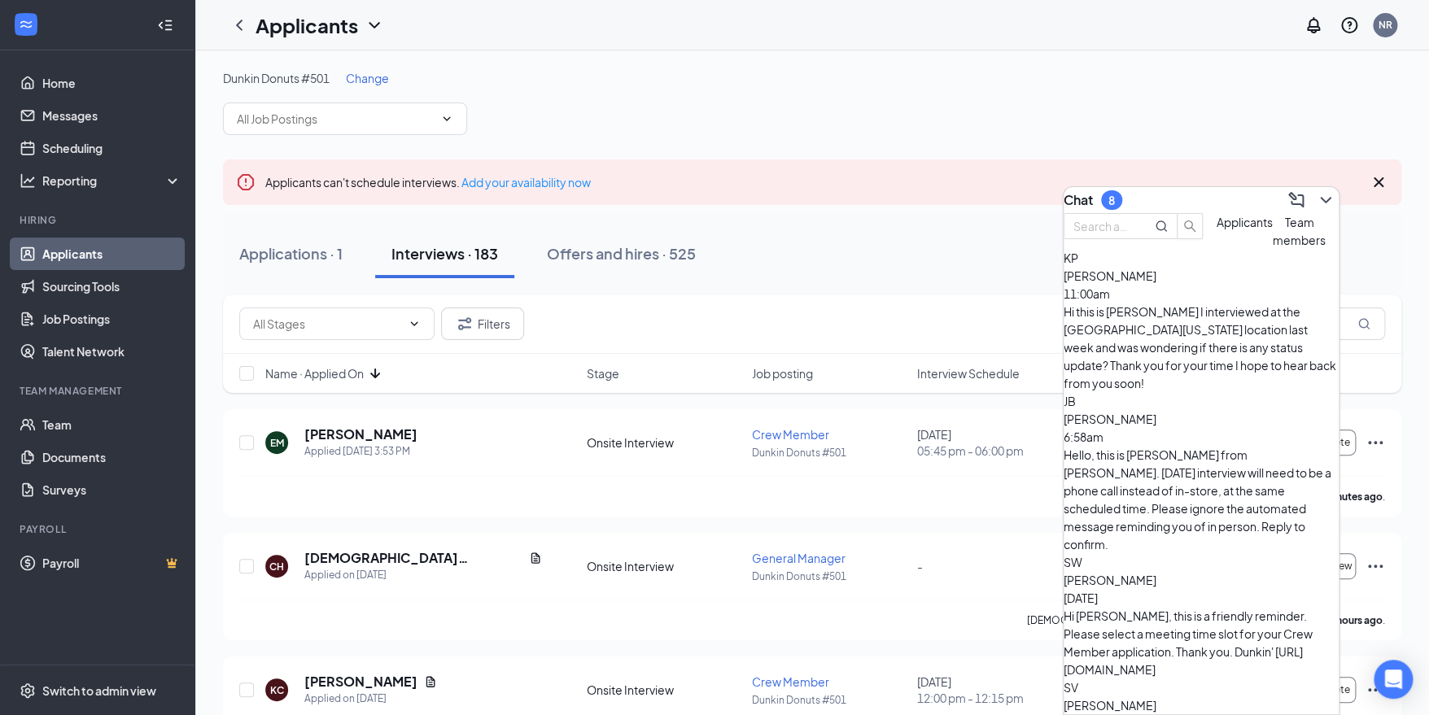
click at [1201, 343] on div "Hi this is [PERSON_NAME] I interviewed at the [GEOGRAPHIC_DATA][US_STATE] locat…" at bounding box center [1201, 348] width 275 height 90
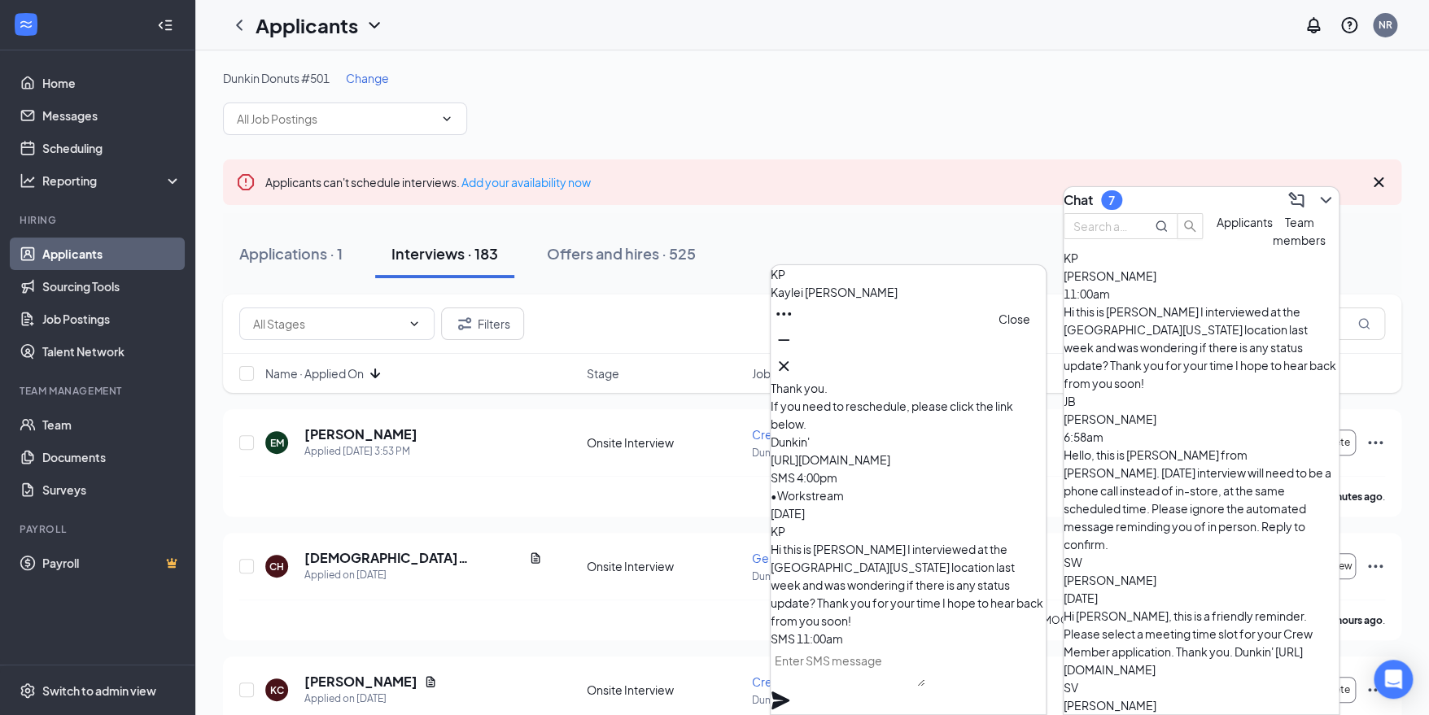
drag, startPoint x: 1023, startPoint y: 361, endPoint x: 1039, endPoint y: 376, distance: 21.9
click at [794, 361] on icon "Cross" at bounding box center [784, 366] width 20 height 20
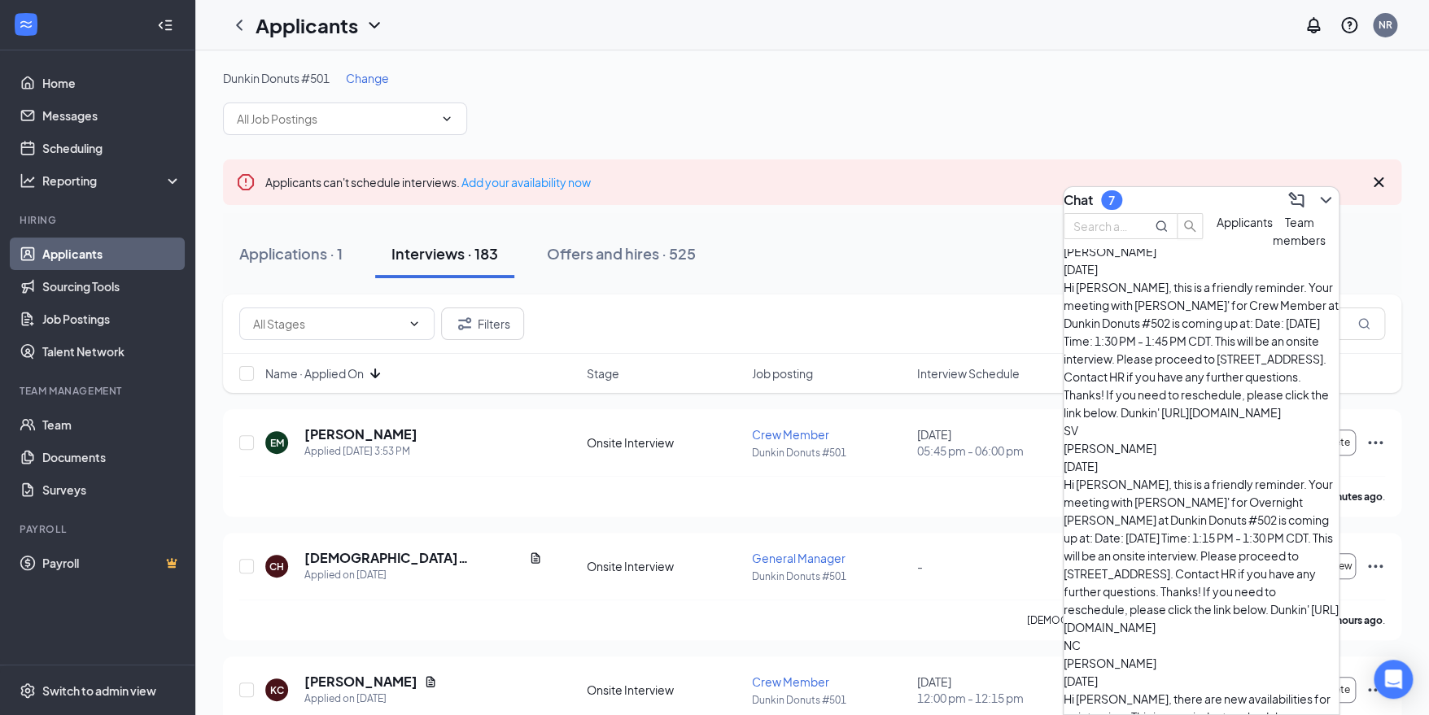
scroll to position [747, 0]
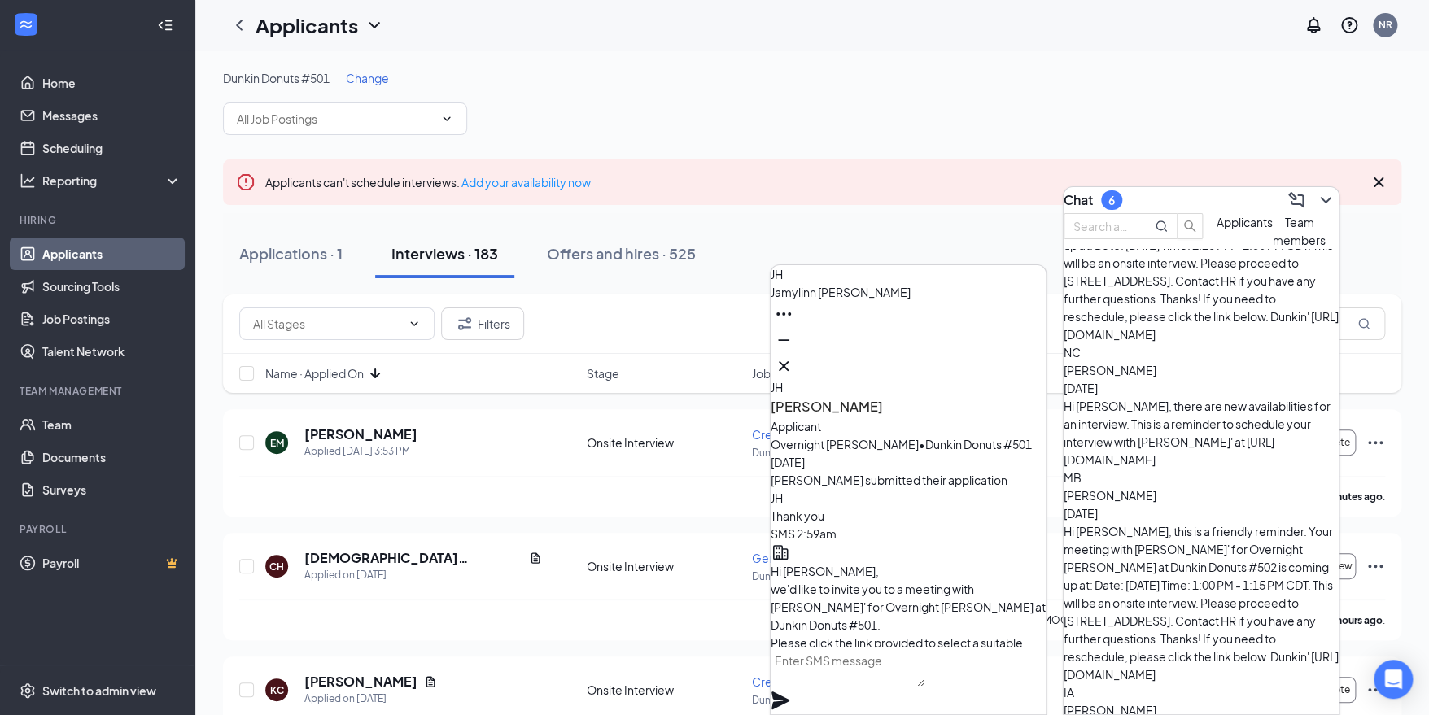
scroll to position [-580, 0]
click at [794, 364] on icon "Cross" at bounding box center [784, 366] width 20 height 20
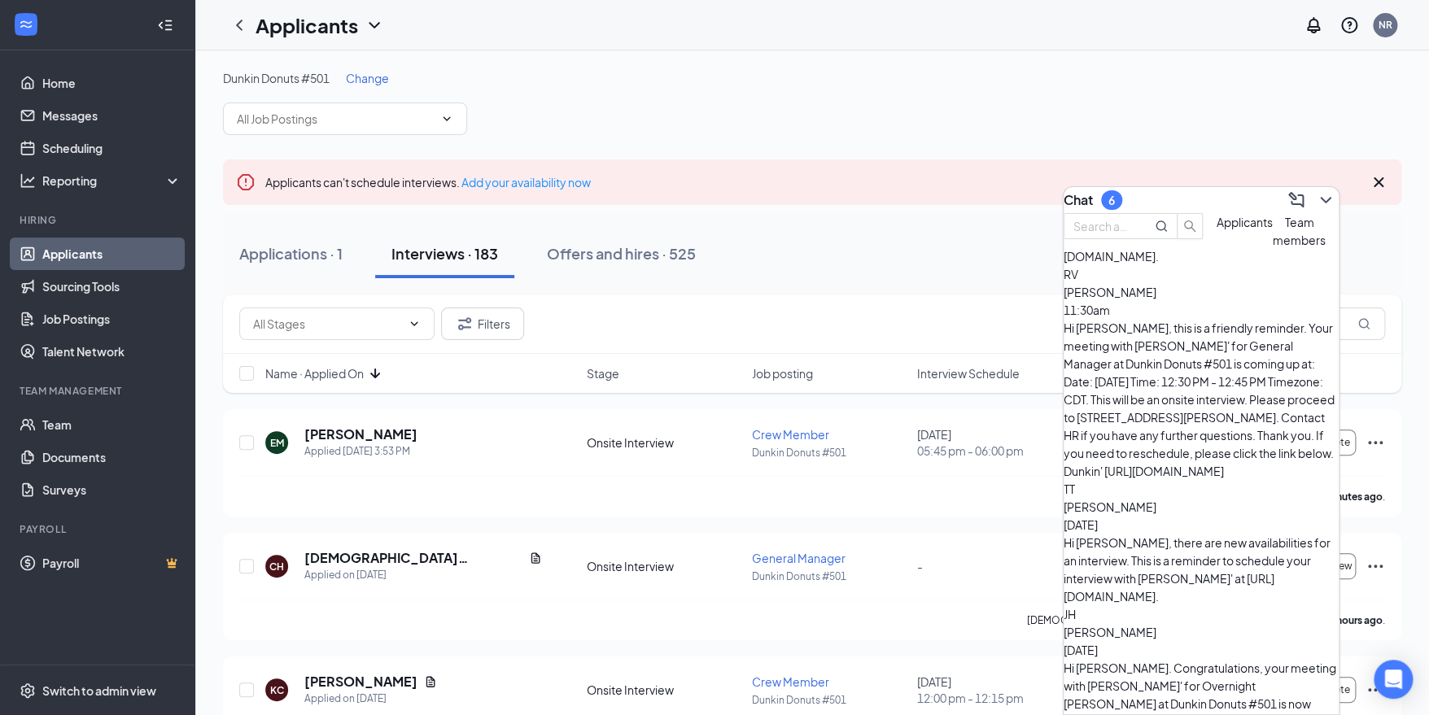
scroll to position [2228, 0]
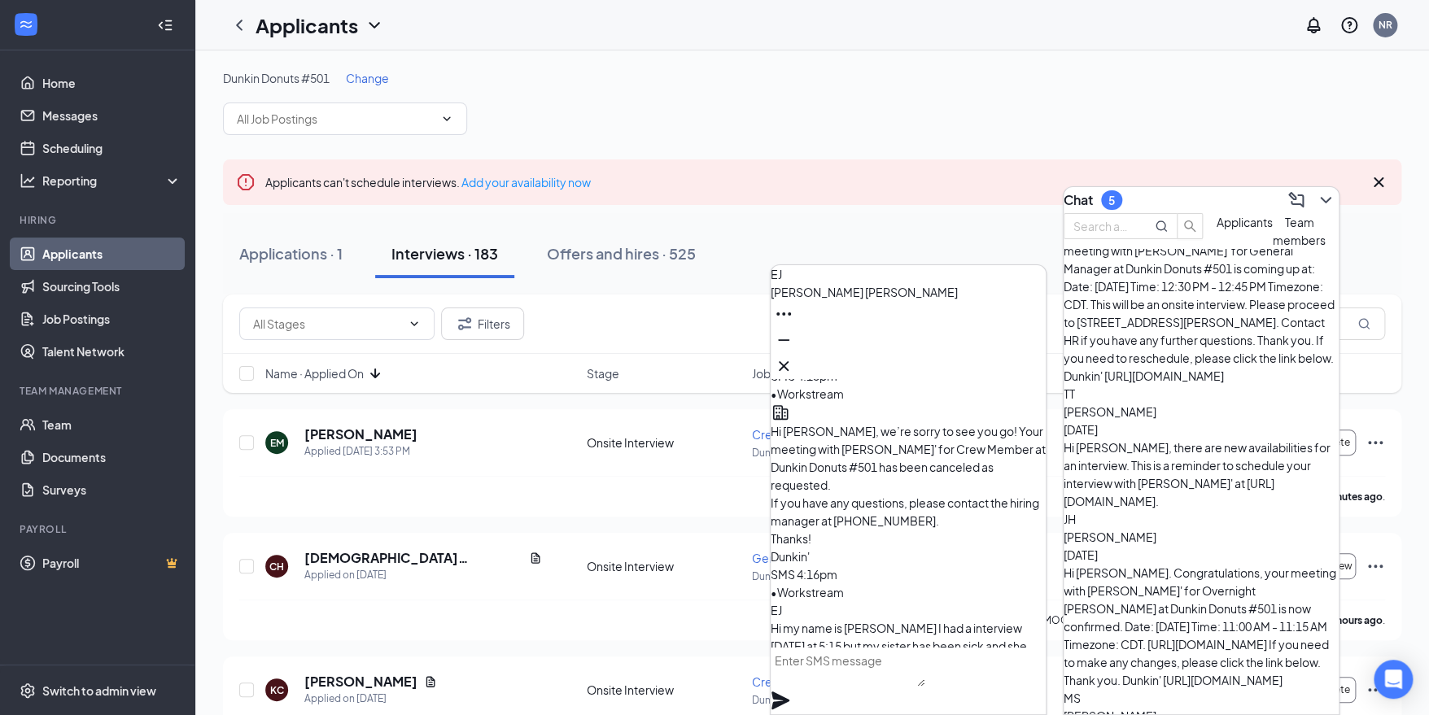
scroll to position [-732, 0]
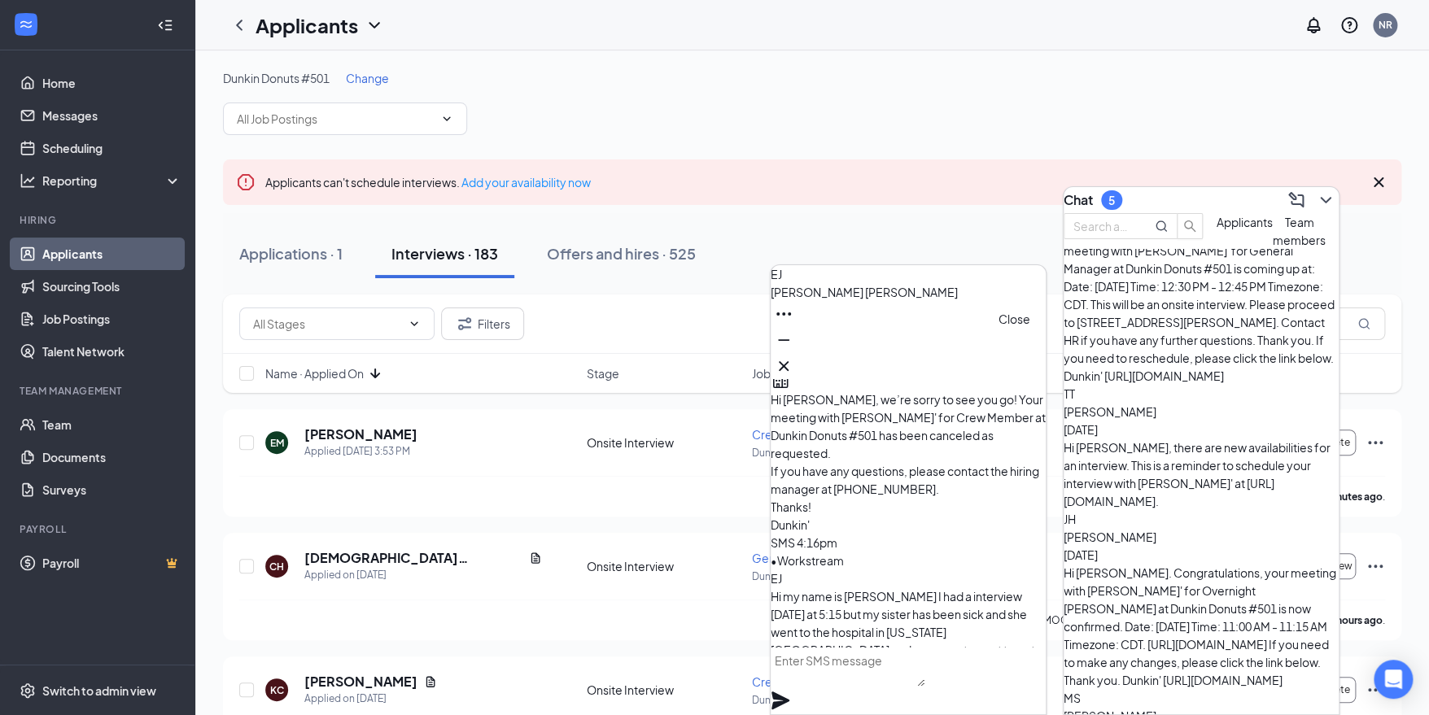
click at [794, 357] on icon "Cross" at bounding box center [784, 366] width 20 height 20
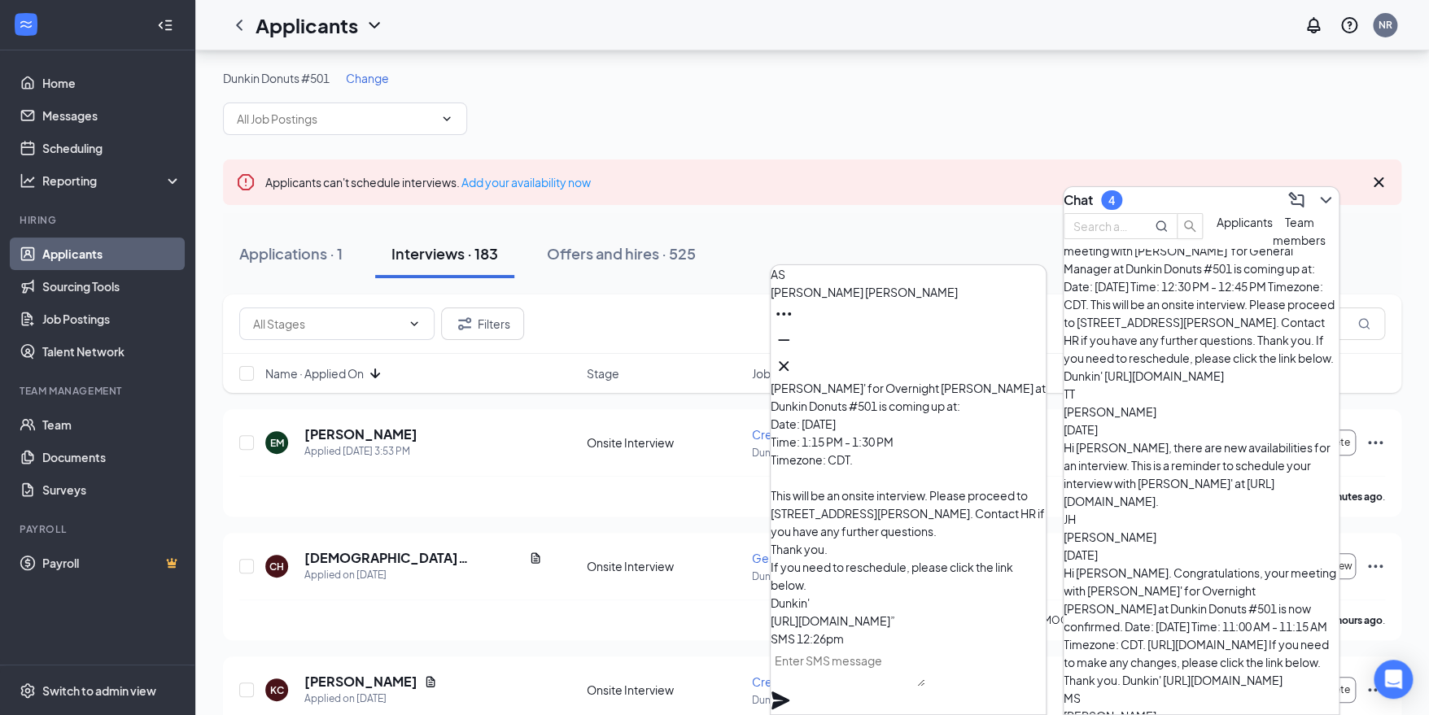
scroll to position [406, 0]
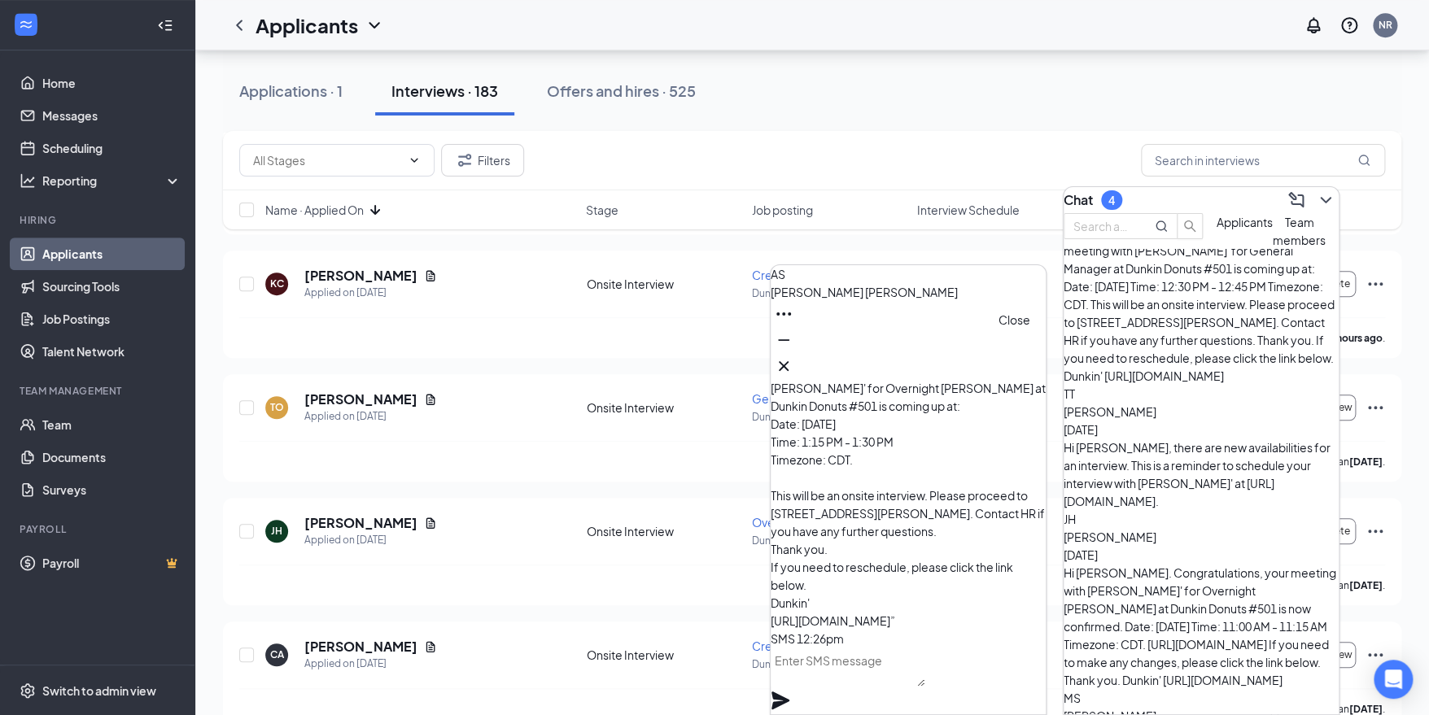
drag, startPoint x: 1023, startPoint y: 364, endPoint x: 1084, endPoint y: 397, distance: 69.6
click at [794, 365] on icon "Cross" at bounding box center [784, 366] width 20 height 20
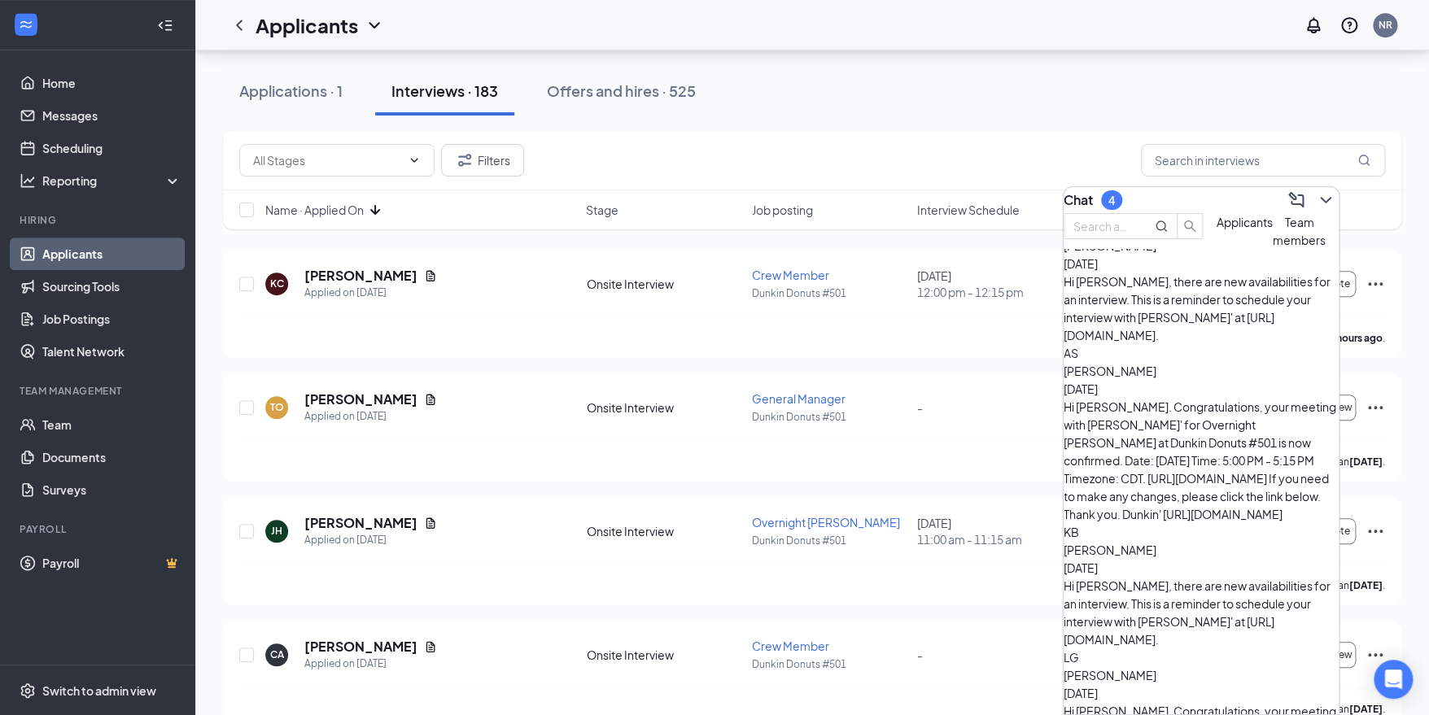
scroll to position [5288, 0]
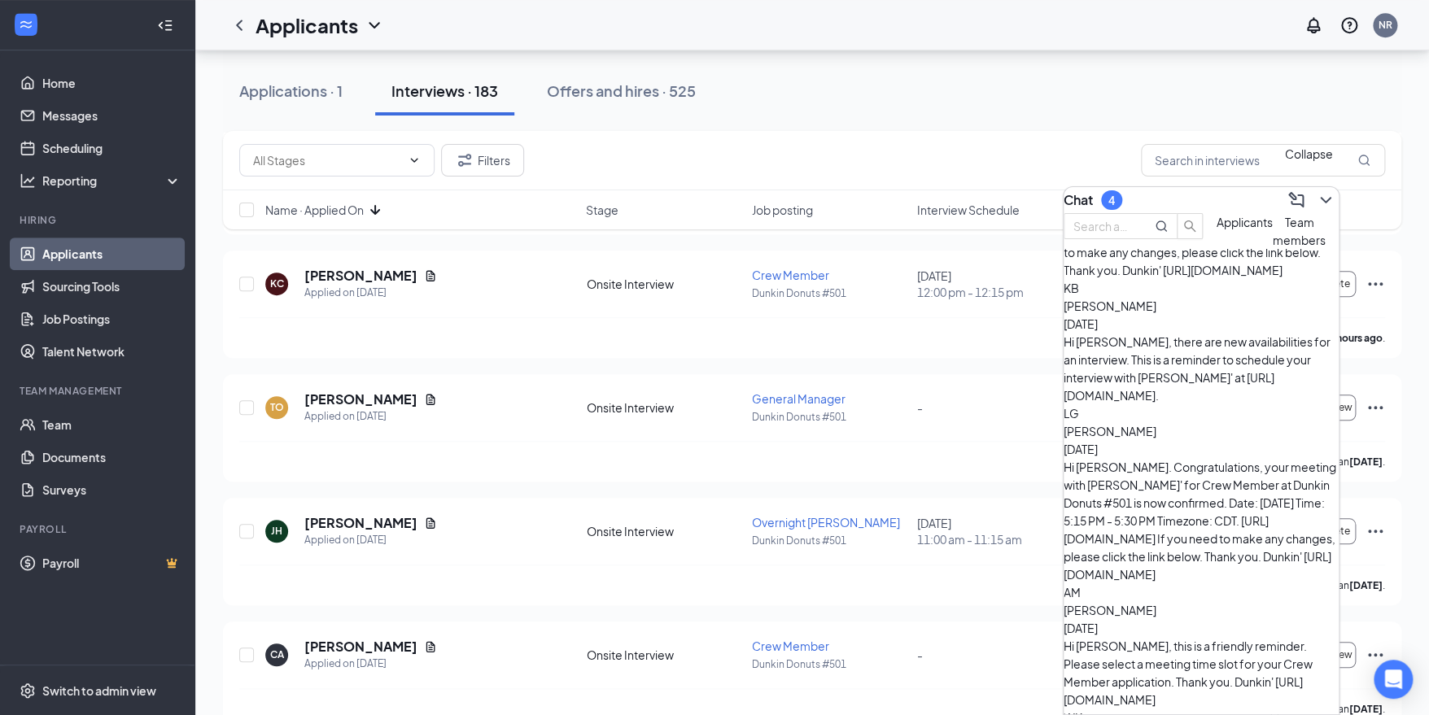
click at [1316, 197] on icon "ChevronDown" at bounding box center [1326, 200] width 20 height 20
